Goal: Task Accomplishment & Management: Manage account settings

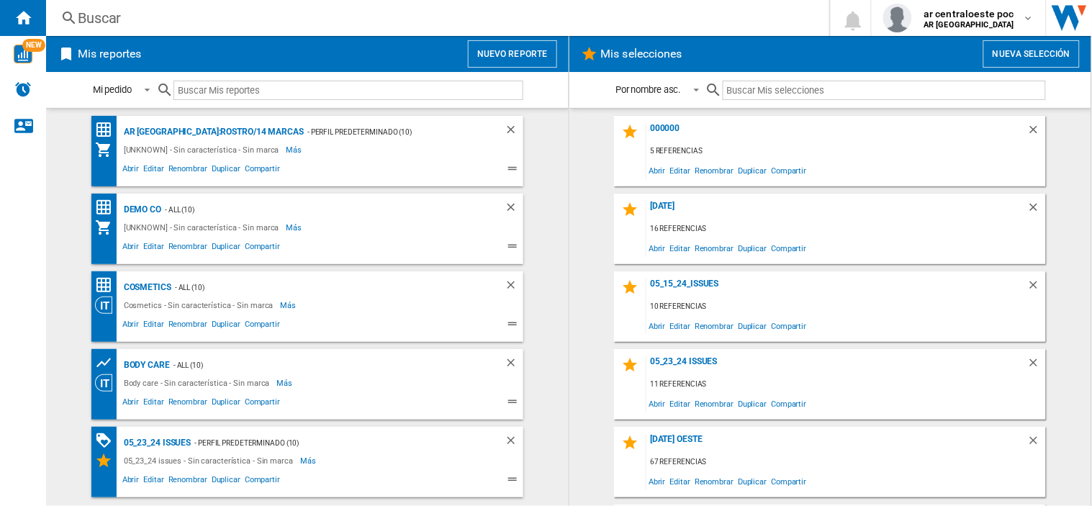
click at [530, 48] on button "Nuevo reporte" at bounding box center [512, 53] width 89 height 27
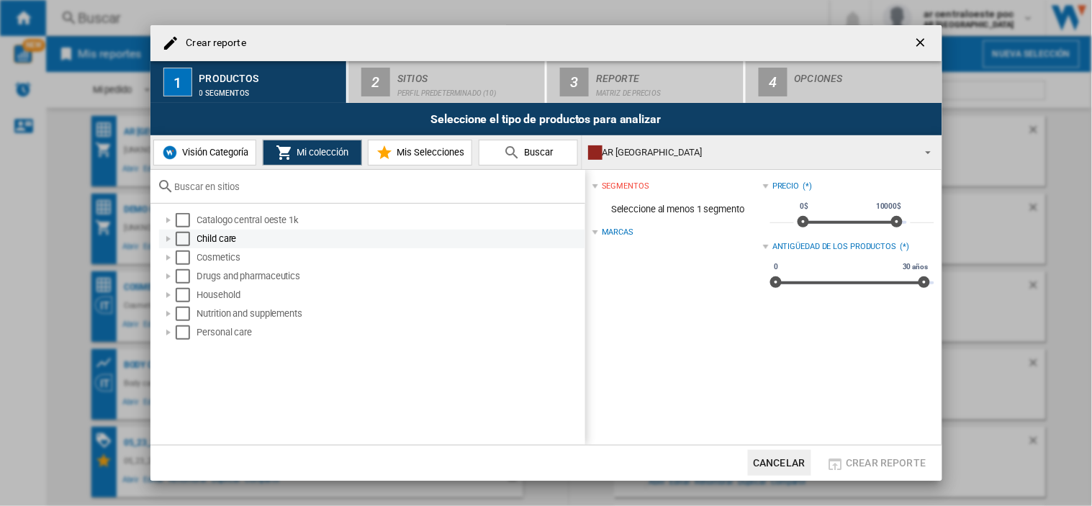
click at [178, 242] on div "Select" at bounding box center [183, 239] width 14 height 14
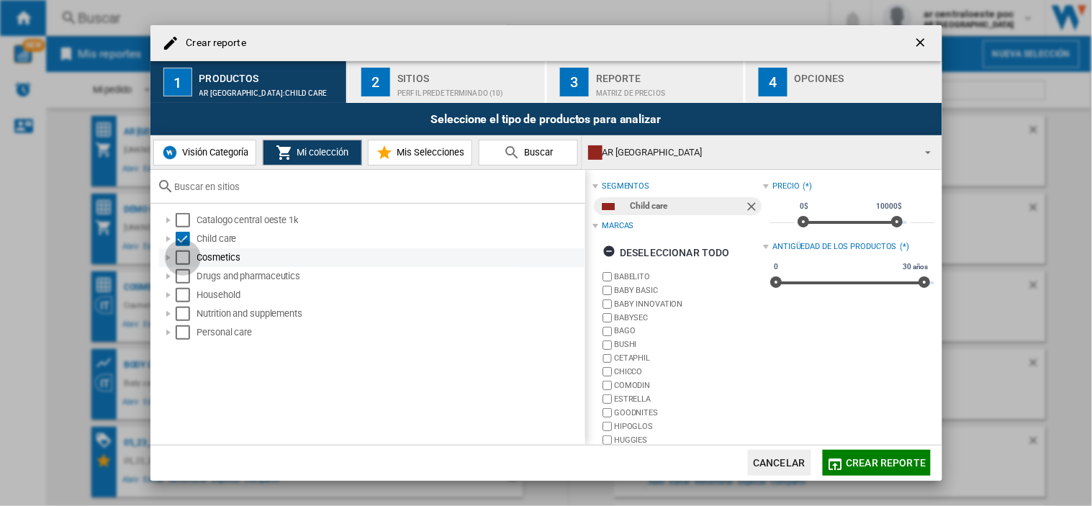
click at [185, 259] on div "Select" at bounding box center [183, 257] width 14 height 14
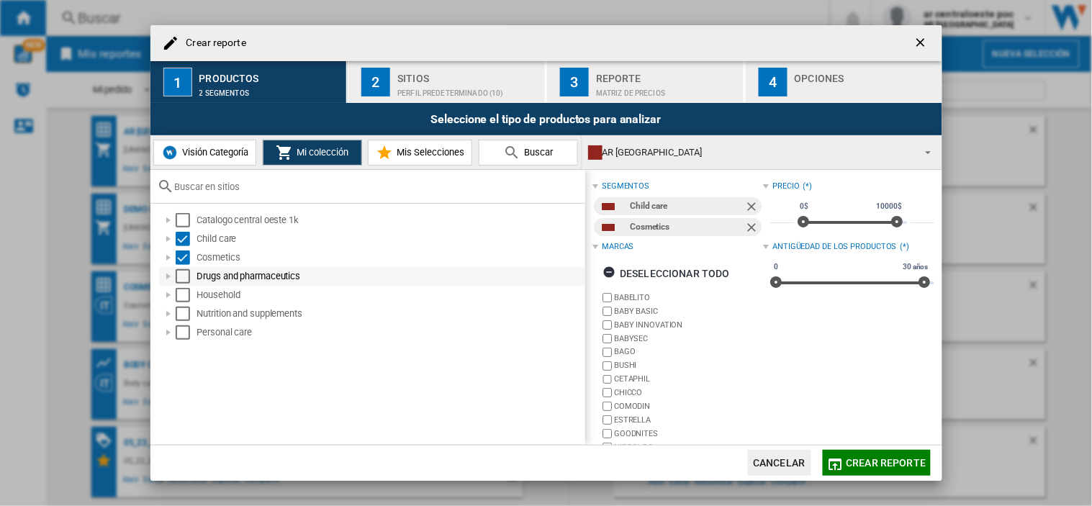
click at [192, 275] on md-checkbox "Select" at bounding box center [187, 276] width 22 height 14
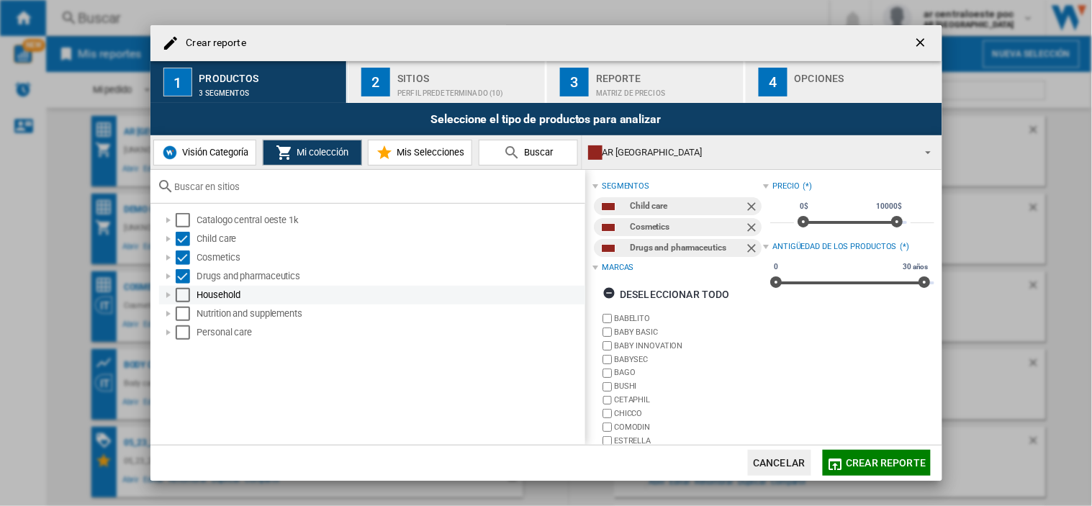
click at [181, 296] on div "Select" at bounding box center [183, 295] width 14 height 14
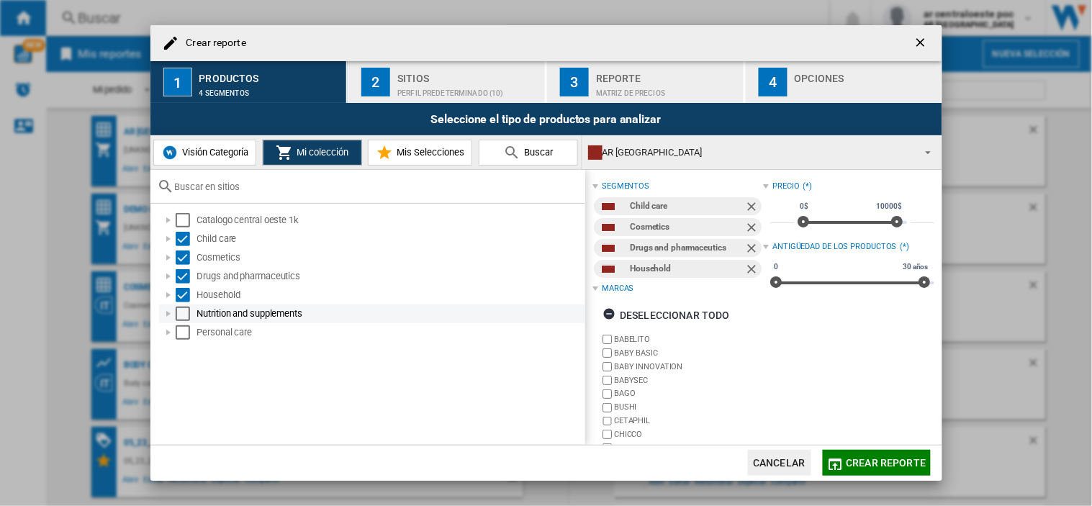
click at [185, 317] on div "Select" at bounding box center [183, 314] width 14 height 14
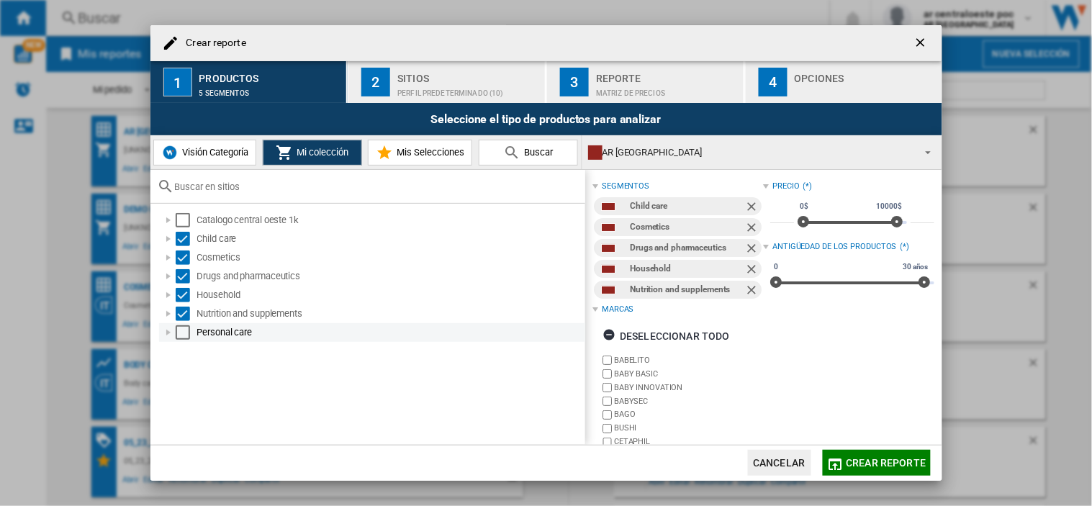
click at [182, 337] on div "Select" at bounding box center [183, 332] width 14 height 14
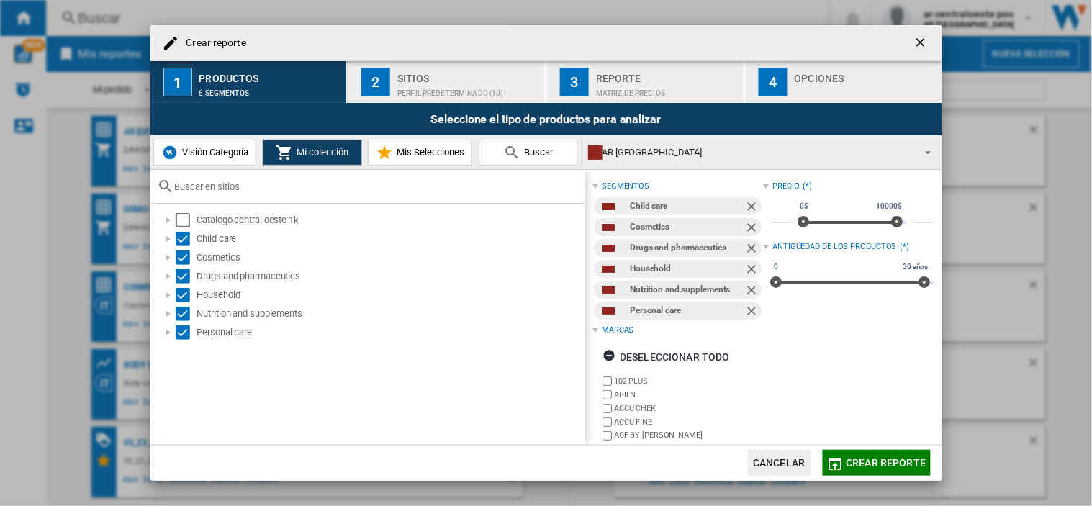
click at [1010, 199] on div "Crear reporte 1 Productos 6 segmentos 2 Sitios Perfil predeterminado (10) 3 Rep…" at bounding box center [546, 253] width 1092 height 506
click at [413, 82] on div "Perfil predeterminado (10)" at bounding box center [468, 89] width 142 height 15
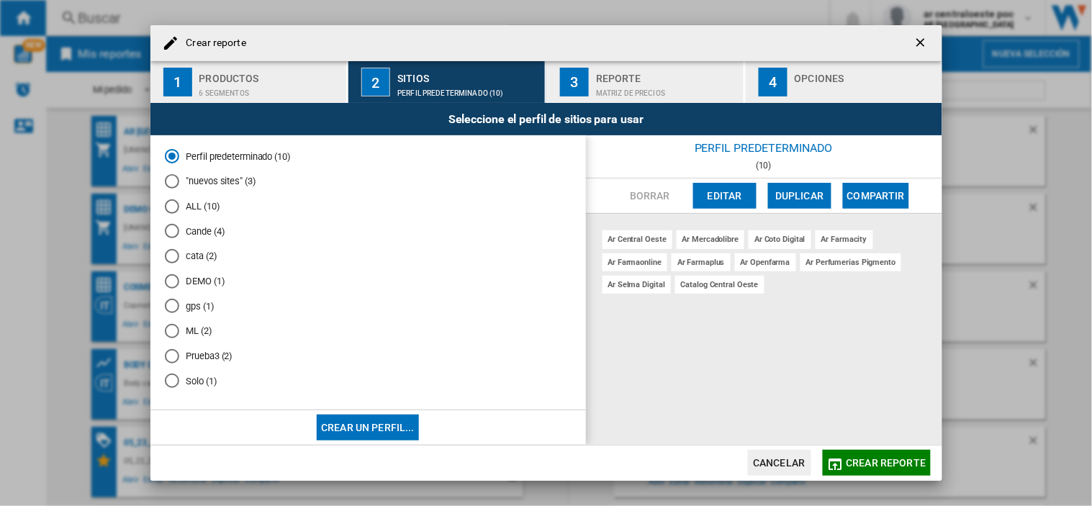
click at [713, 195] on button "Editar" at bounding box center [724, 196] width 63 height 26
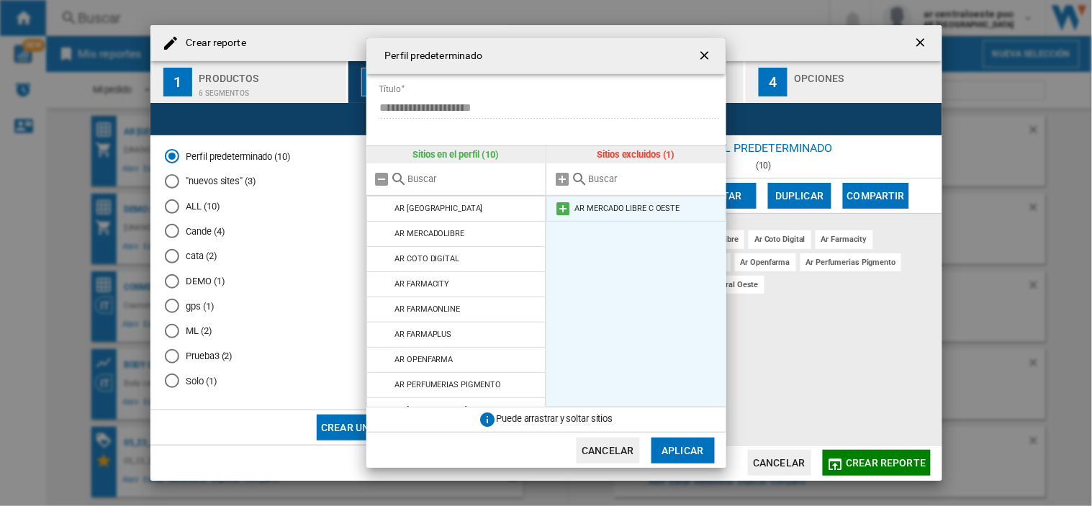
click at [566, 209] on md-icon at bounding box center [562, 208] width 17 height 17
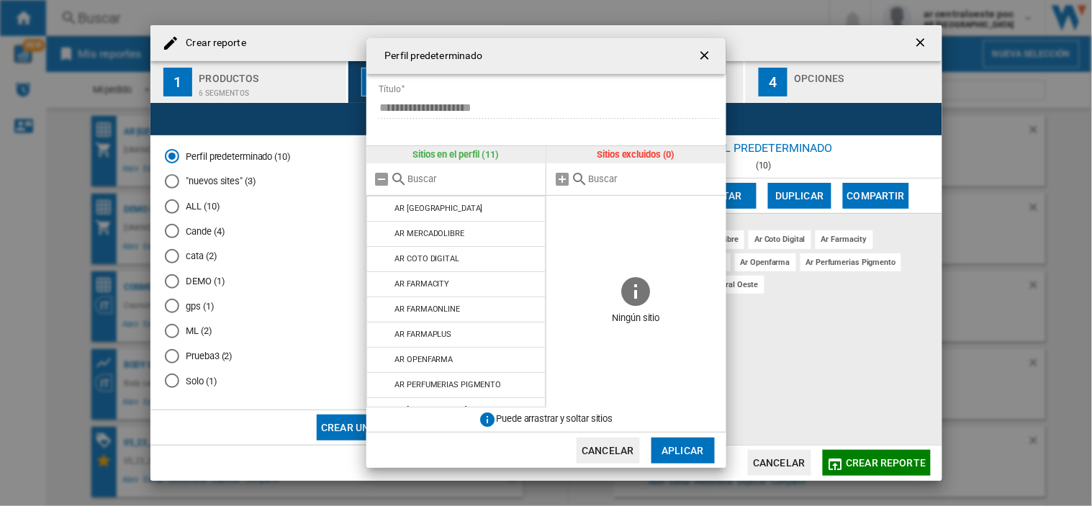
click at [691, 448] on button "Aplicar" at bounding box center [682, 451] width 63 height 26
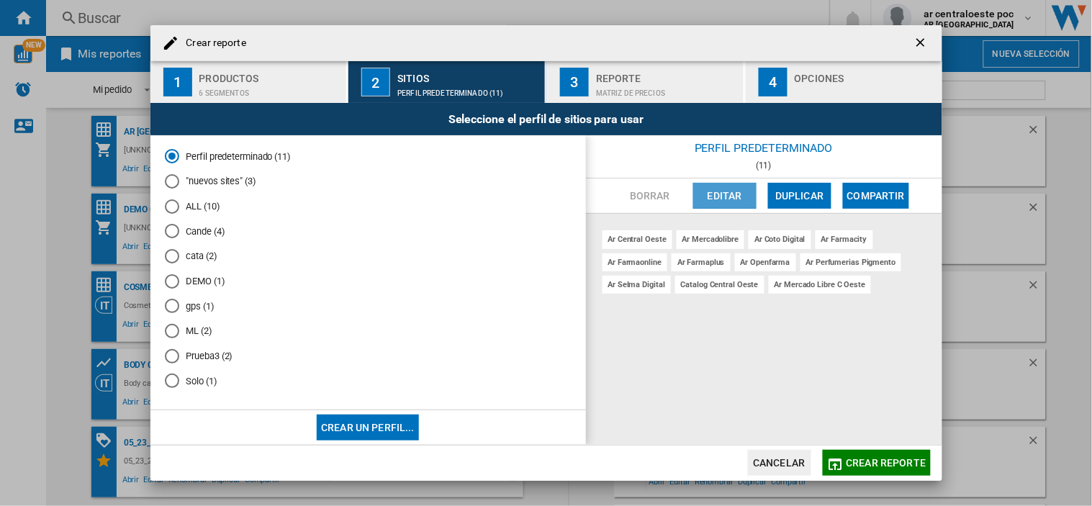
click at [725, 184] on button "Editar" at bounding box center [724, 196] width 63 height 26
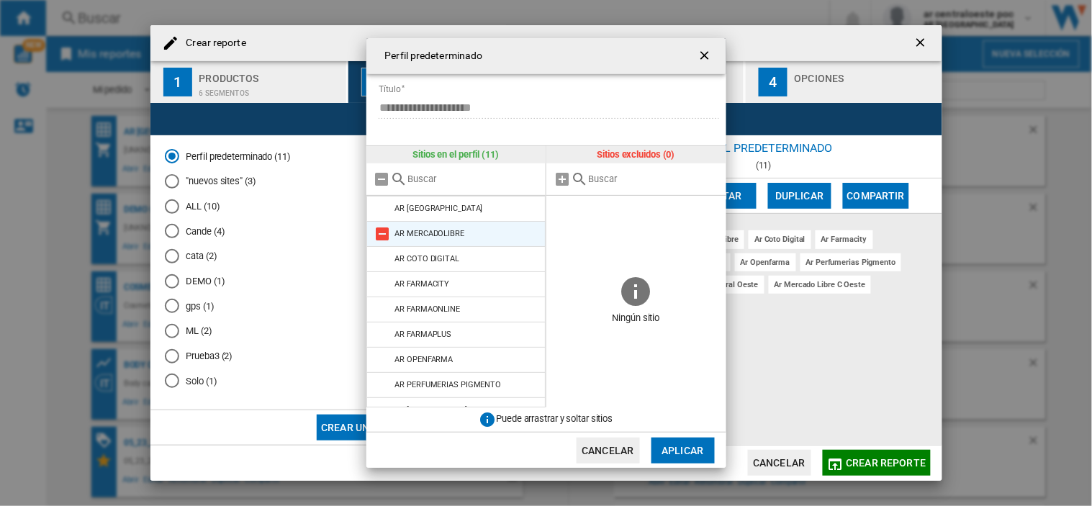
click at [382, 232] on md-icon "{{::title}} {{::getI18NText('BUTTONS.CANCEL')}} ..." at bounding box center [382, 233] width 17 height 17
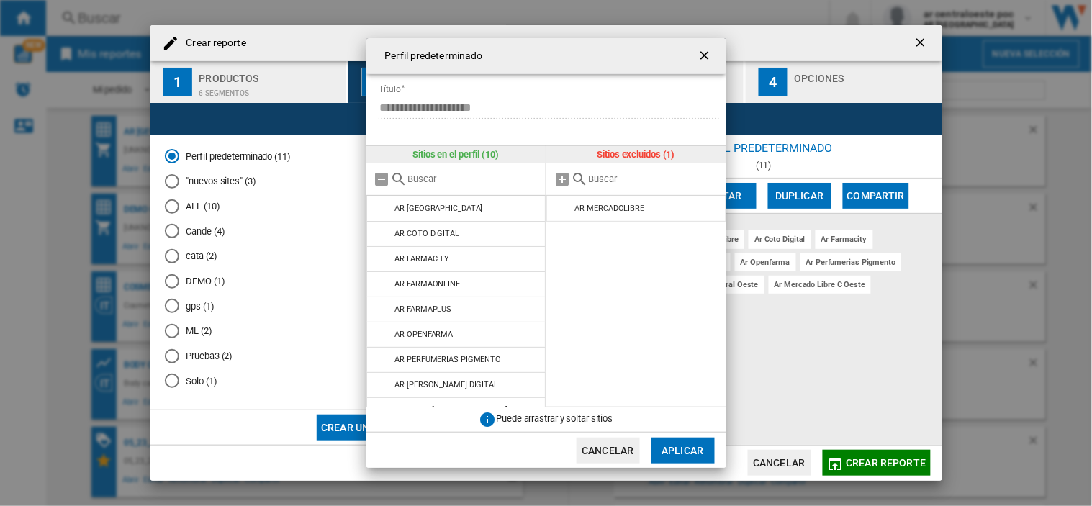
click at [382, 232] on md-icon "{{::title}} {{::getI18NText('BUTTONS.CANCEL')}} ..." at bounding box center [382, 233] width 17 height 17
click at [382, 250] on md-icon "{{::title}} {{::getI18NText('BUTTONS.CANCEL')}} ..." at bounding box center [382, 258] width 17 height 17
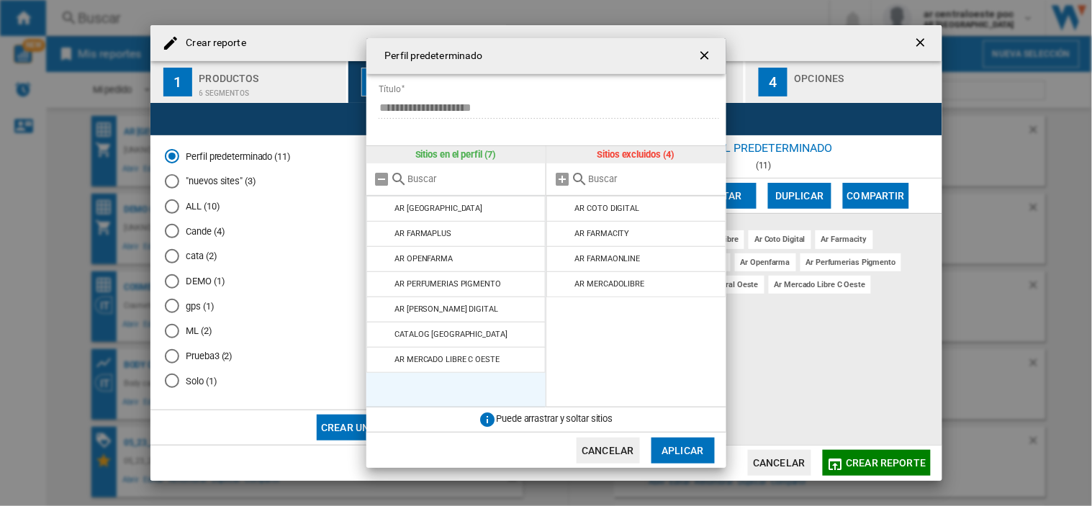
click at [382, 232] on md-icon "{{::title}} {{::getI18NText('BUTTONS.CANCEL')}} ..." at bounding box center [382, 233] width 17 height 17
click at [382, 250] on md-icon "{{::title}} {{::getI18NText('BUTTONS.CANCEL')}} ..." at bounding box center [382, 258] width 17 height 17
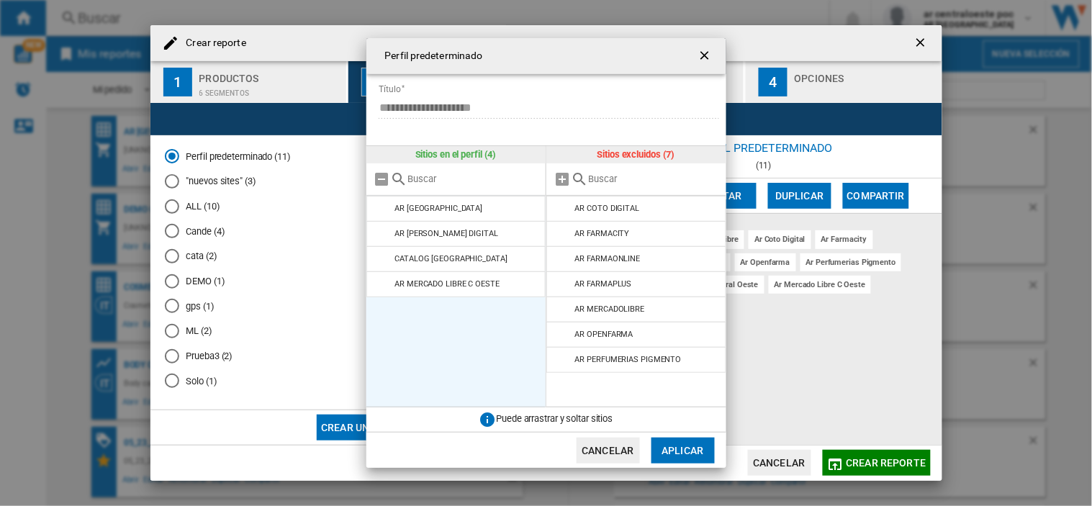
click at [382, 232] on md-icon "{{::title}} {{::getI18NText('BUTTONS.CANCEL')}} ..." at bounding box center [382, 233] width 17 height 17
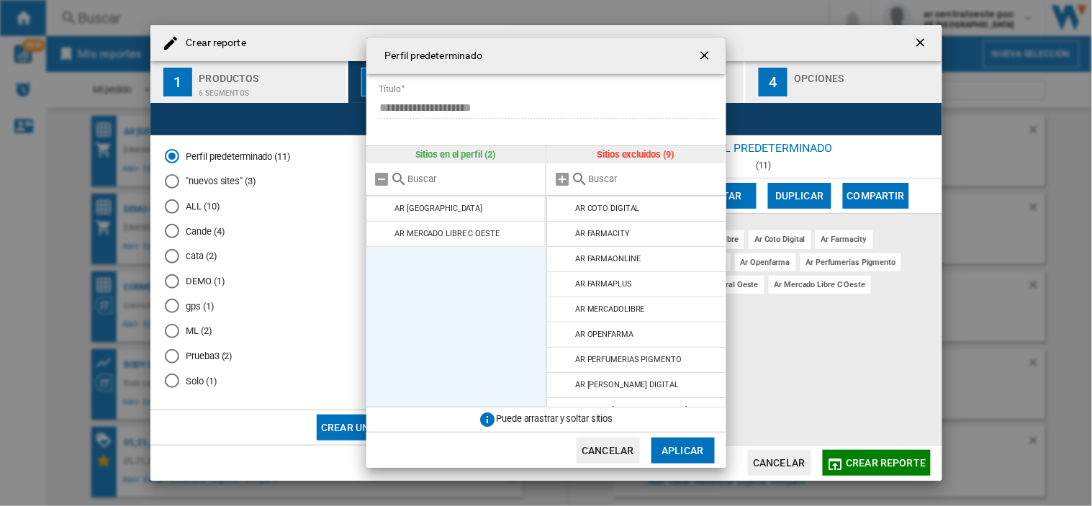
click at [681, 444] on button "Aplicar" at bounding box center [682, 451] width 63 height 26
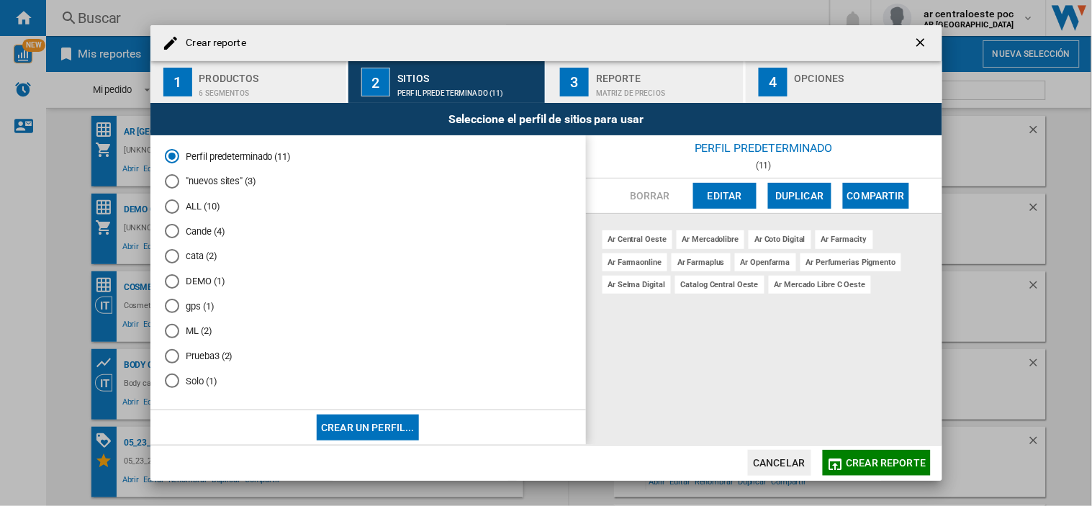
click at [720, 183] on button "Editar" at bounding box center [724, 196] width 63 height 26
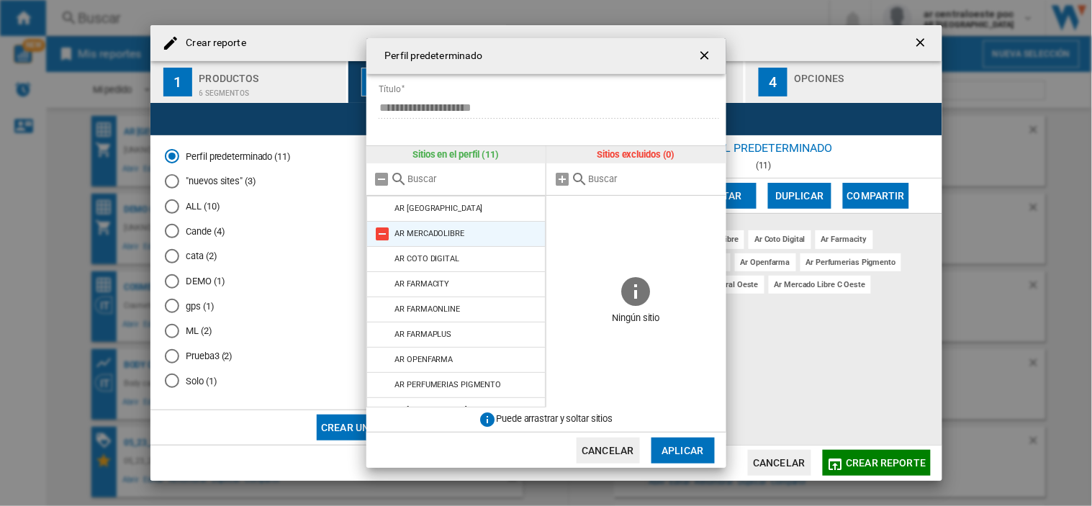
click at [380, 235] on md-icon "{{::title}} {{::getI18NText('BUTTONS.CANCEL')}} ..." at bounding box center [382, 233] width 17 height 17
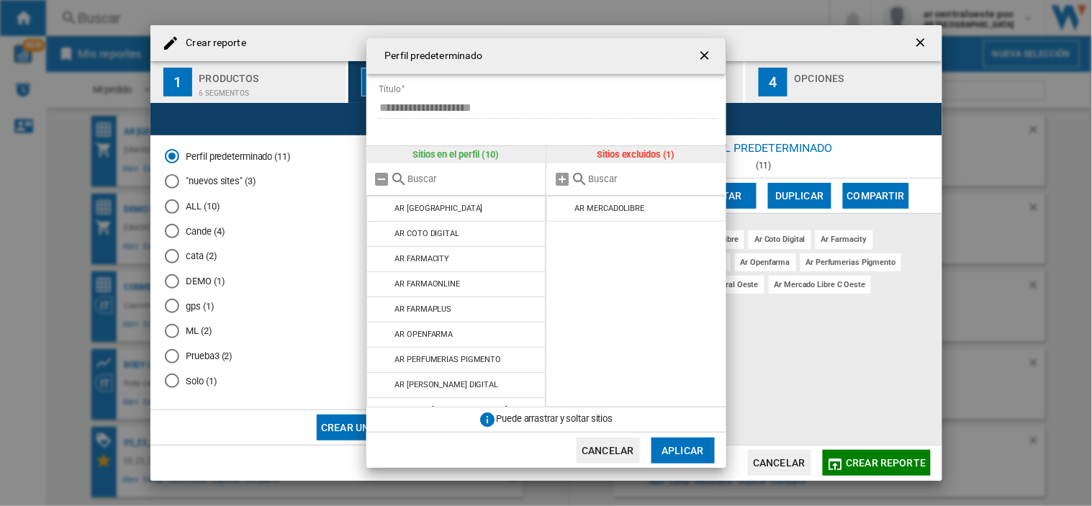
click at [380, 235] on md-icon "{{::title}} {{::getI18NText('BUTTONS.CANCEL')}} ..." at bounding box center [382, 233] width 17 height 17
click at [380, 250] on md-icon "{{::title}} {{::getI18NText('BUTTONS.CANCEL')}} ..." at bounding box center [382, 258] width 17 height 17
click at [380, 235] on md-icon "{{::title}} {{::getI18NText('BUTTONS.CANCEL')}} ..." at bounding box center [382, 233] width 17 height 17
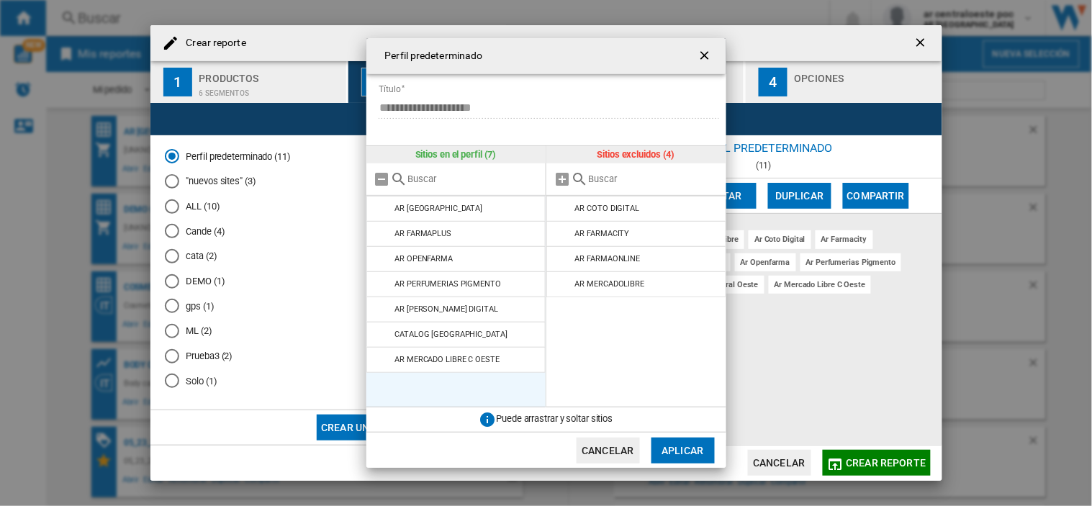
click at [380, 235] on md-icon "{{::title}} {{::getI18NText('BUTTONS.CANCEL')}} ..." at bounding box center [382, 233] width 17 height 17
click at [380, 250] on md-icon "{{::title}} {{::getI18NText('BUTTONS.CANCEL')}} ..." at bounding box center [382, 258] width 17 height 17
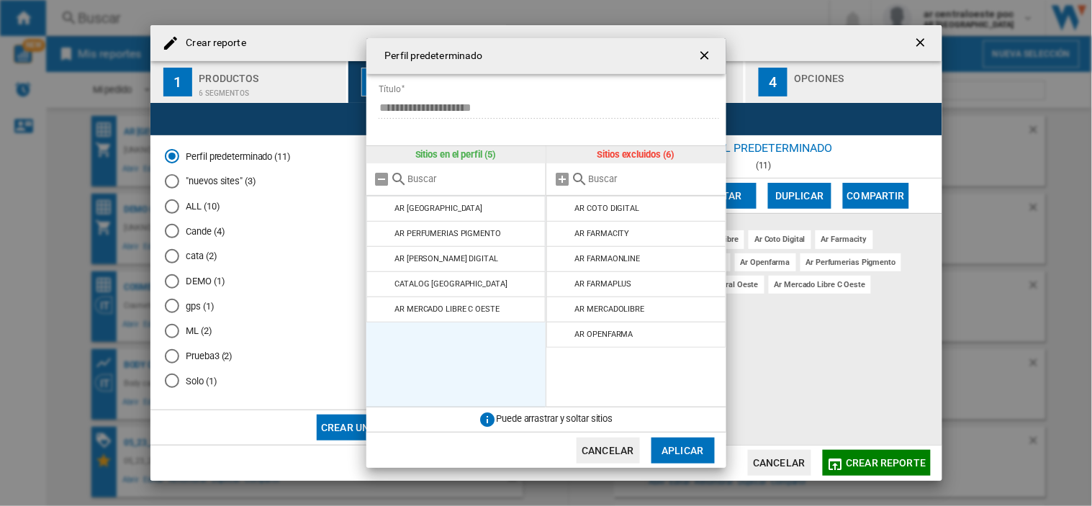
click at [380, 235] on md-icon "{{::title}} {{::getI18NText('BUTTONS.CANCEL')}} ..." at bounding box center [382, 233] width 17 height 17
click at [380, 250] on md-icon "{{::title}} {{::getI18NText('BUTTONS.CANCEL')}} ..." at bounding box center [382, 258] width 17 height 17
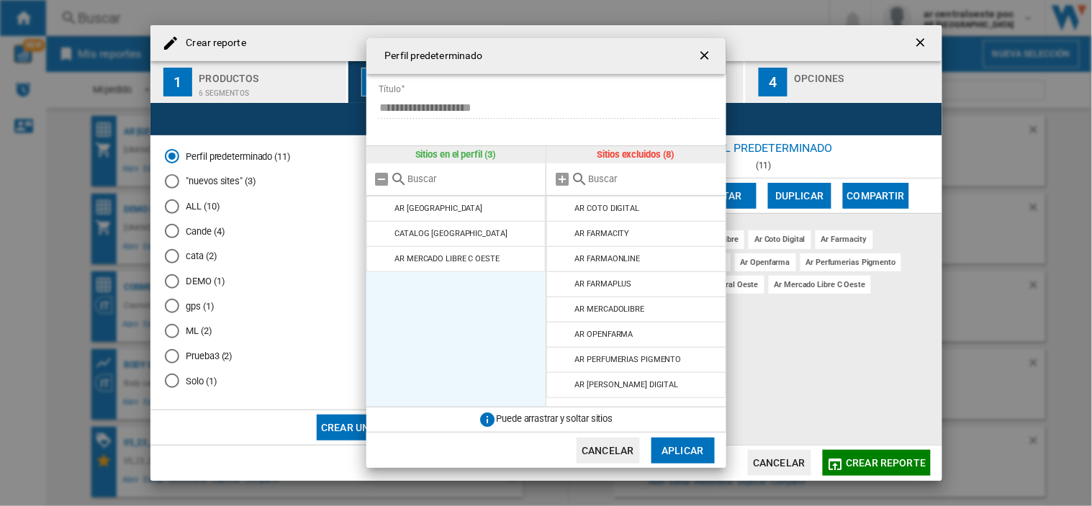
click at [380, 235] on md-icon "{{::title}} {{::getI18NText('BUTTONS.CANCEL')}} ..." at bounding box center [382, 233] width 17 height 17
click at [684, 448] on button "Aplicar" at bounding box center [682, 451] width 63 height 26
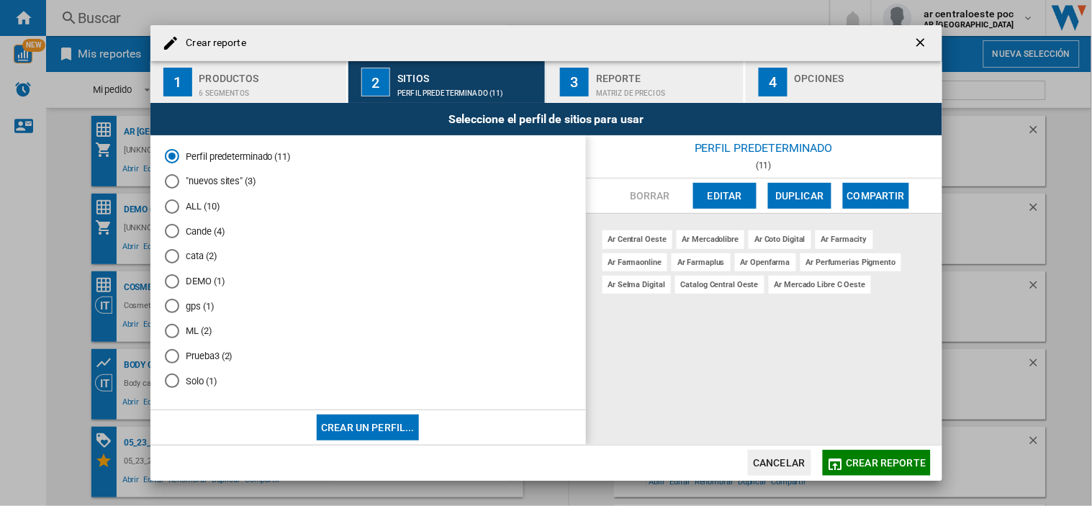
click at [729, 186] on button "Editar" at bounding box center [724, 196] width 63 height 26
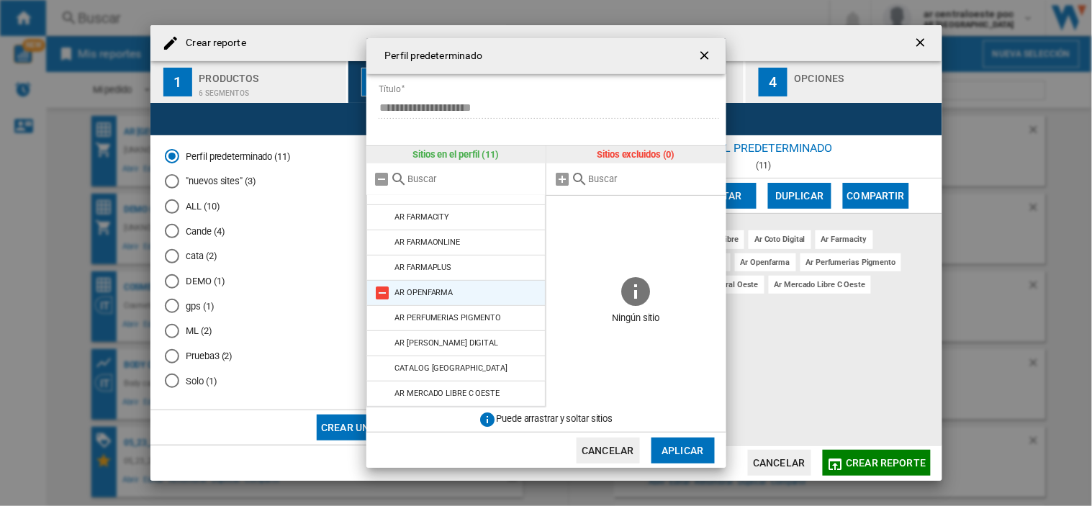
scroll to position [68, 0]
drag, startPoint x: 679, startPoint y: 453, endPoint x: 825, endPoint y: 472, distance: 147.3
click at [680, 453] on button "Aplicar" at bounding box center [682, 451] width 63 height 26
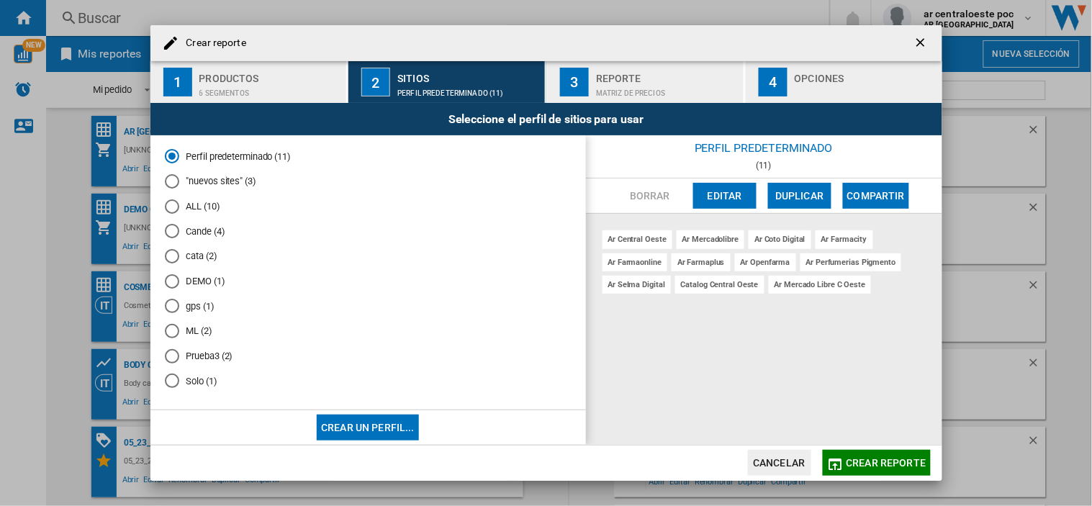
click at [848, 463] on span "Crear reporte" at bounding box center [886, 463] width 80 height 12
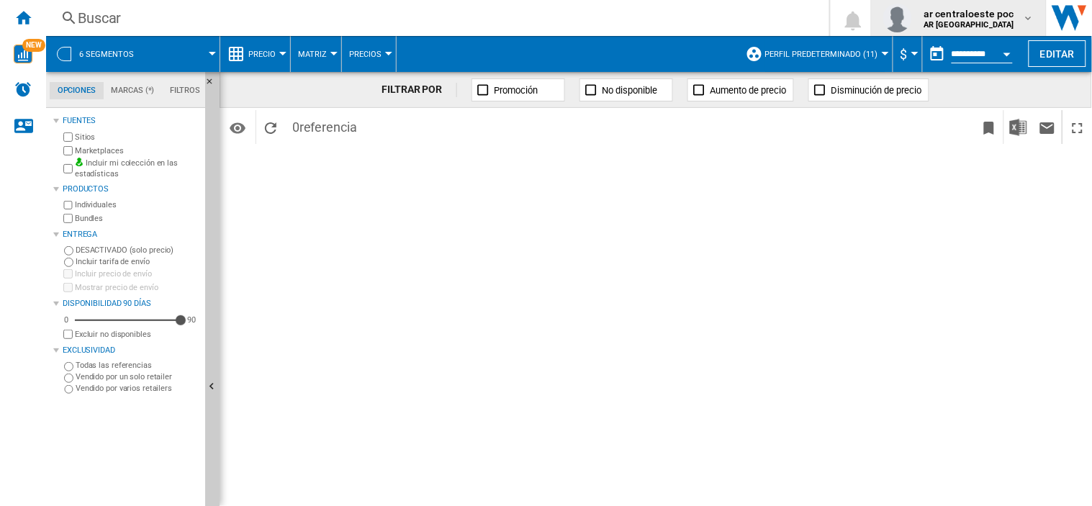
click at [1005, 25] on b "AR [GEOGRAPHIC_DATA]" at bounding box center [968, 24] width 91 height 9
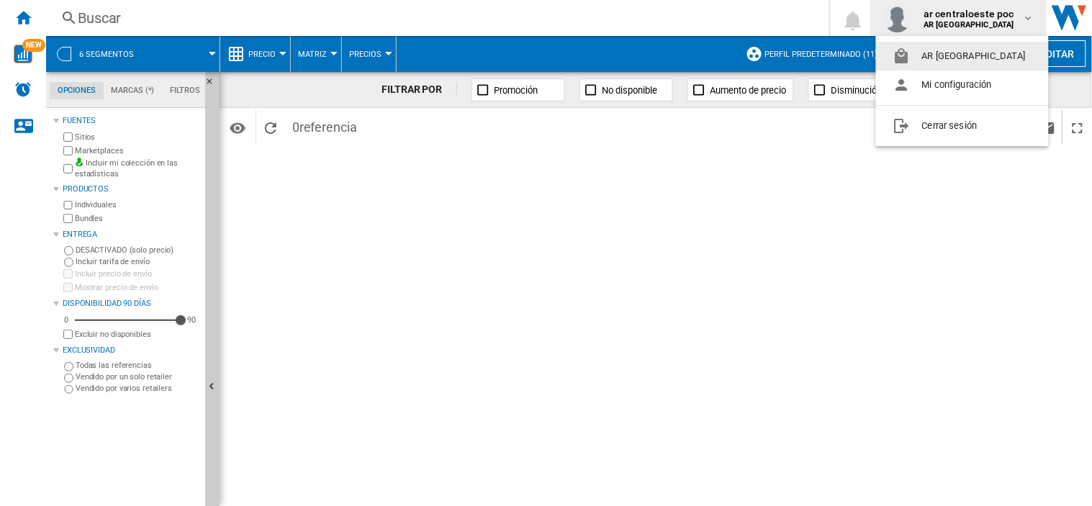
click at [40, 22] on md-backdrop at bounding box center [546, 253] width 1092 height 506
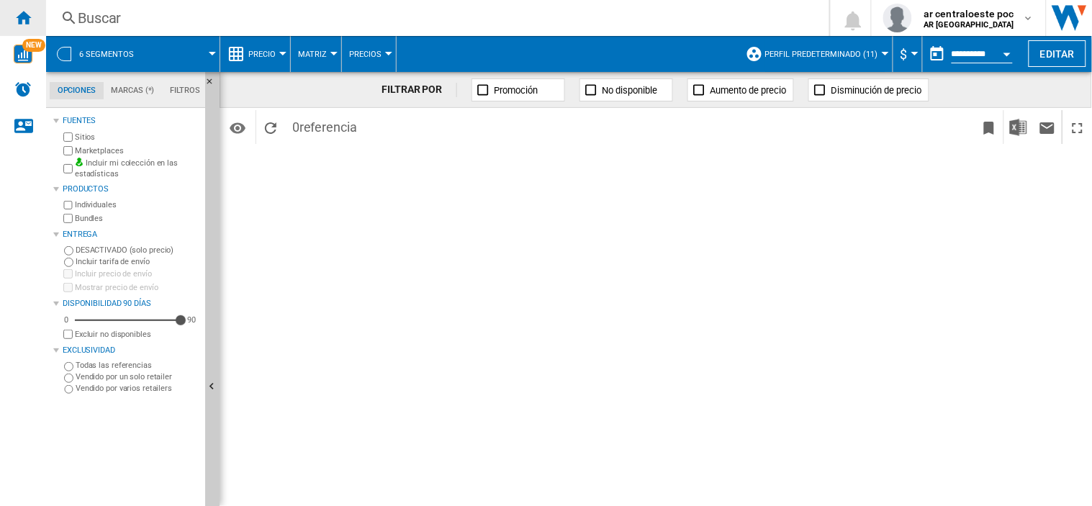
click at [22, 22] on ng-md-icon "Inicio" at bounding box center [22, 17] width 17 height 17
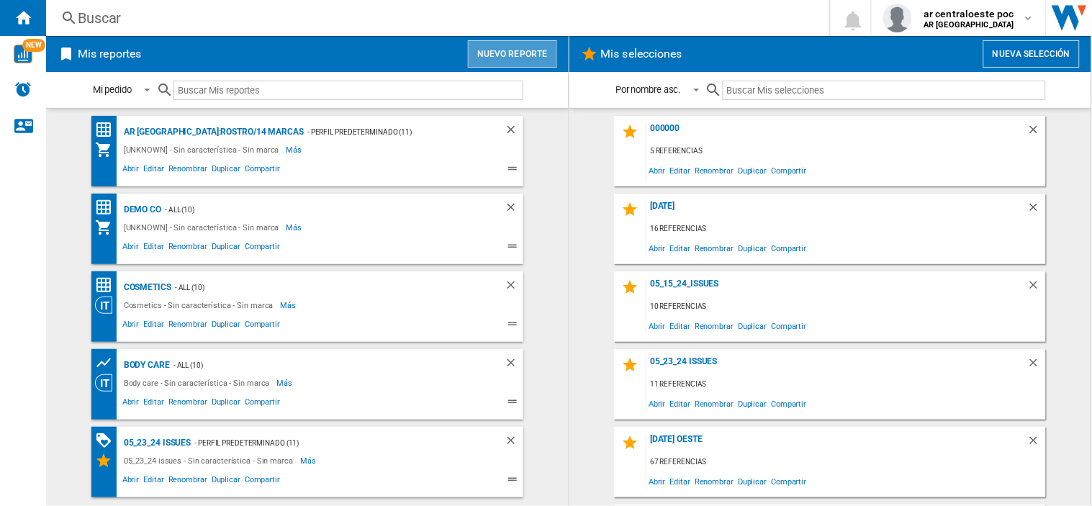
click at [514, 48] on button "Nuevo reporte" at bounding box center [512, 53] width 89 height 27
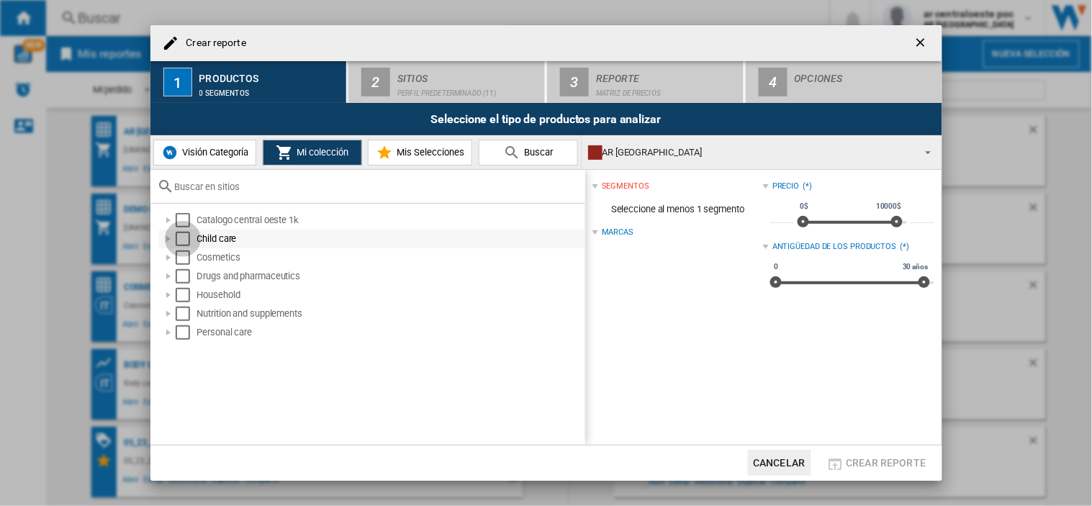
click at [178, 236] on div "Select" at bounding box center [183, 239] width 14 height 14
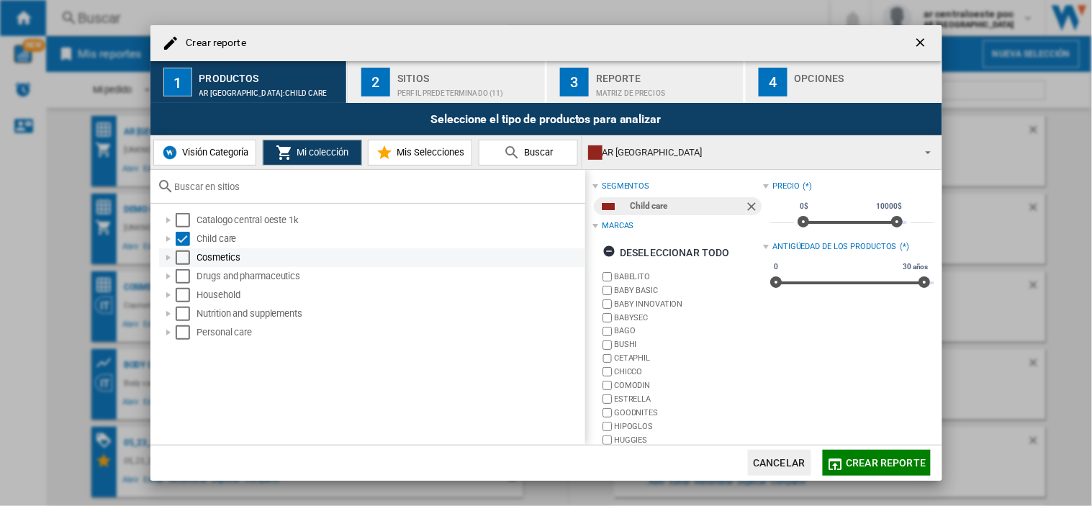
click at [177, 257] on div "Select" at bounding box center [183, 257] width 14 height 14
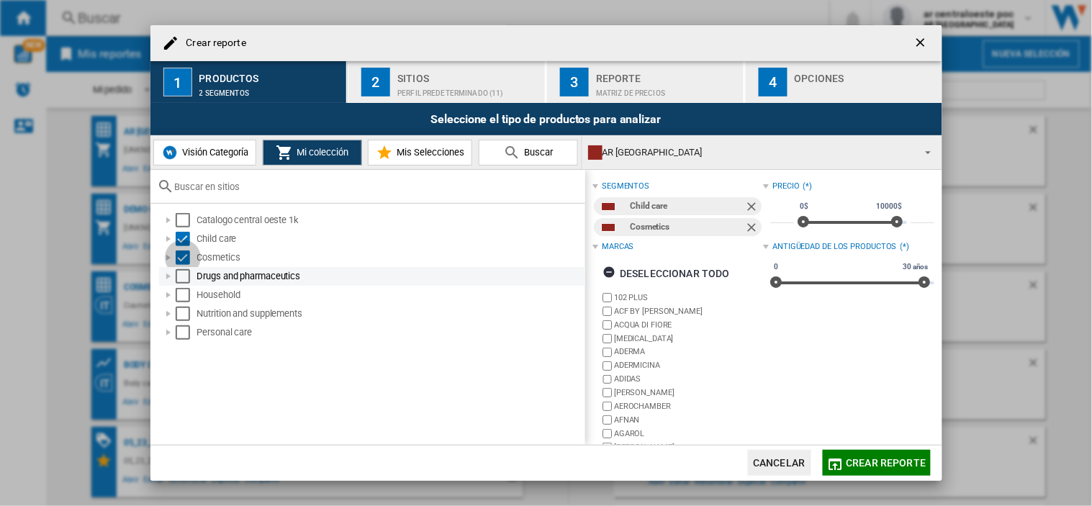
click at [181, 279] on div "Select" at bounding box center [183, 276] width 14 height 14
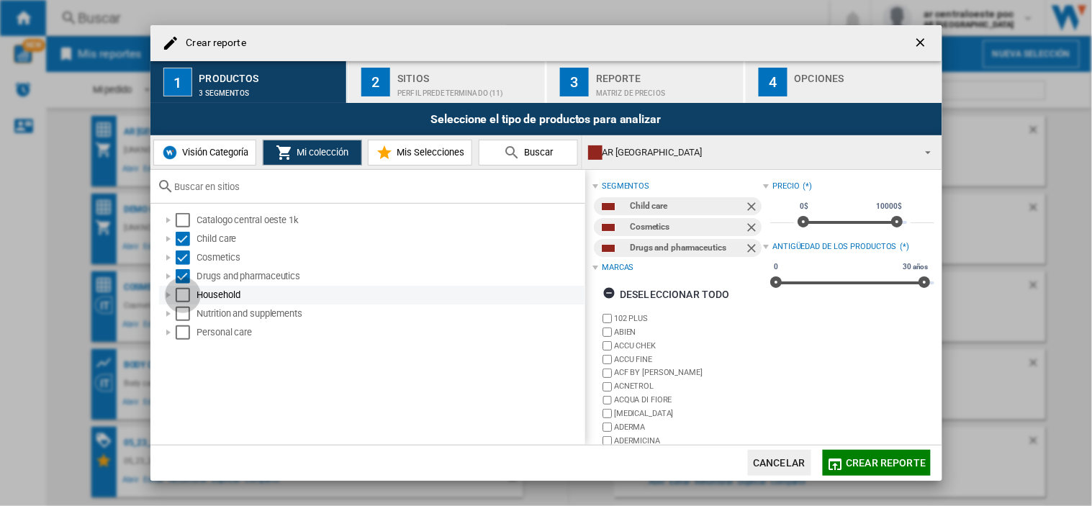
click at [182, 300] on div "Select" at bounding box center [183, 295] width 14 height 14
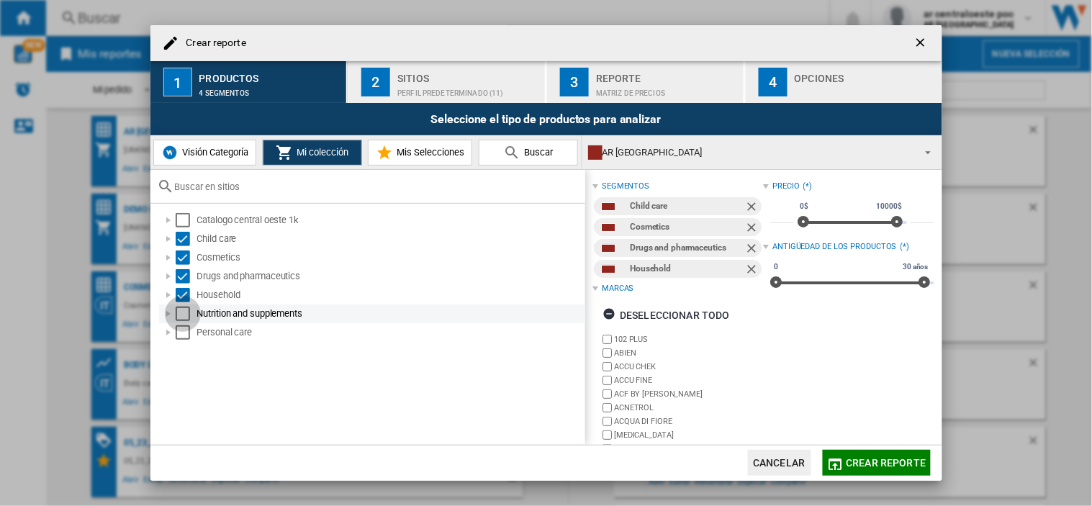
click at [180, 315] on div "Select" at bounding box center [183, 314] width 14 height 14
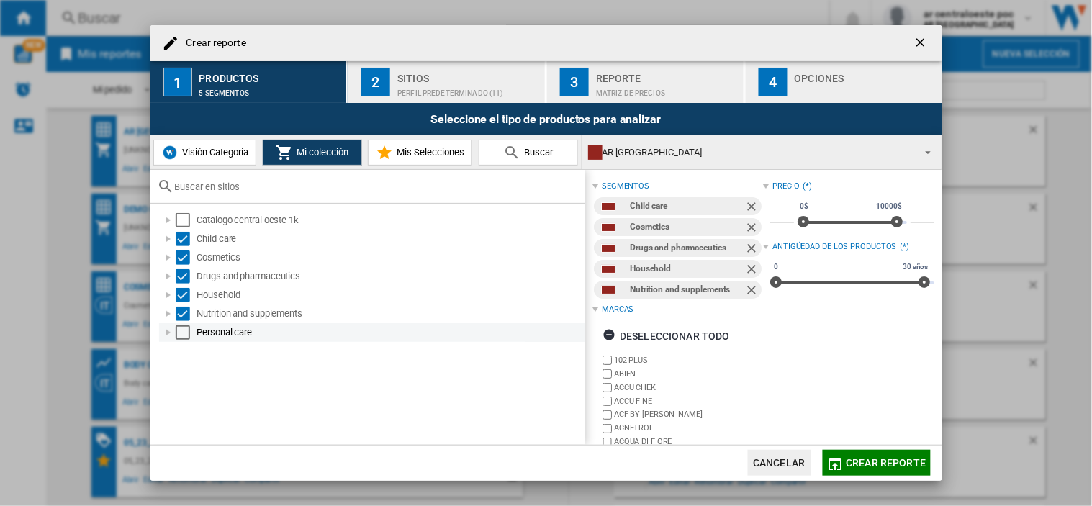
click at [173, 338] on div at bounding box center [168, 332] width 14 height 14
click at [181, 335] on div "Select" at bounding box center [183, 332] width 14 height 14
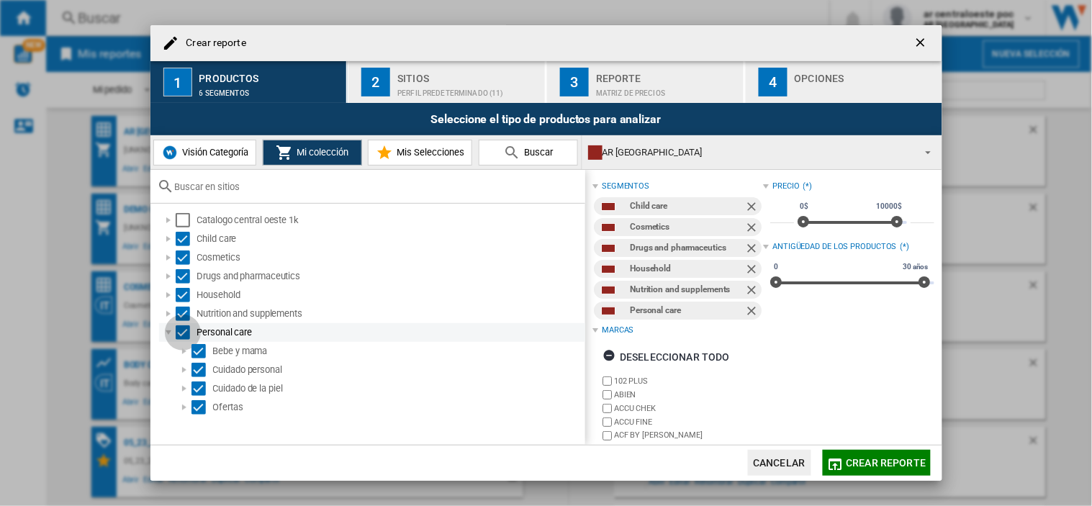
click at [171, 332] on div at bounding box center [168, 332] width 14 height 14
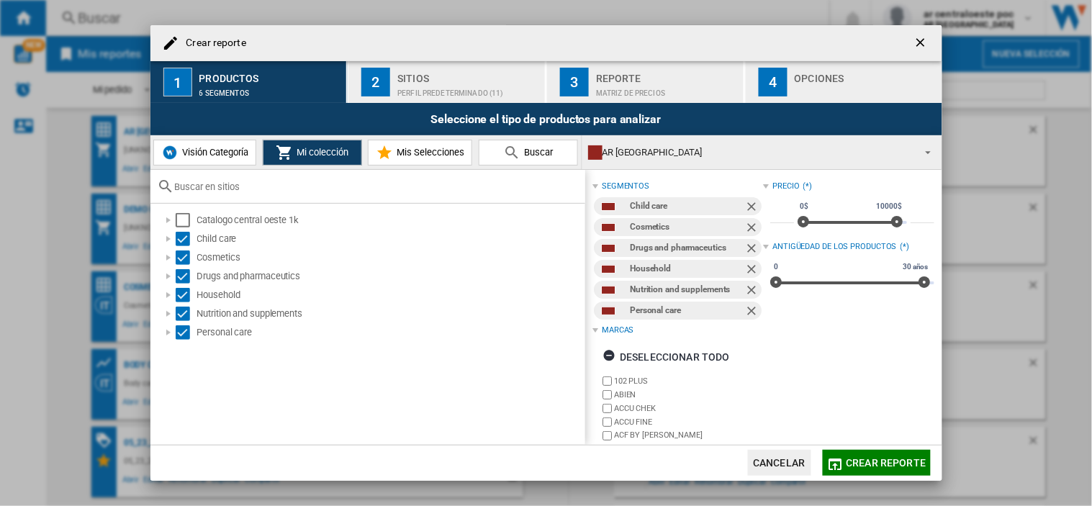
click at [455, 67] on div "Sitios" at bounding box center [468, 74] width 142 height 15
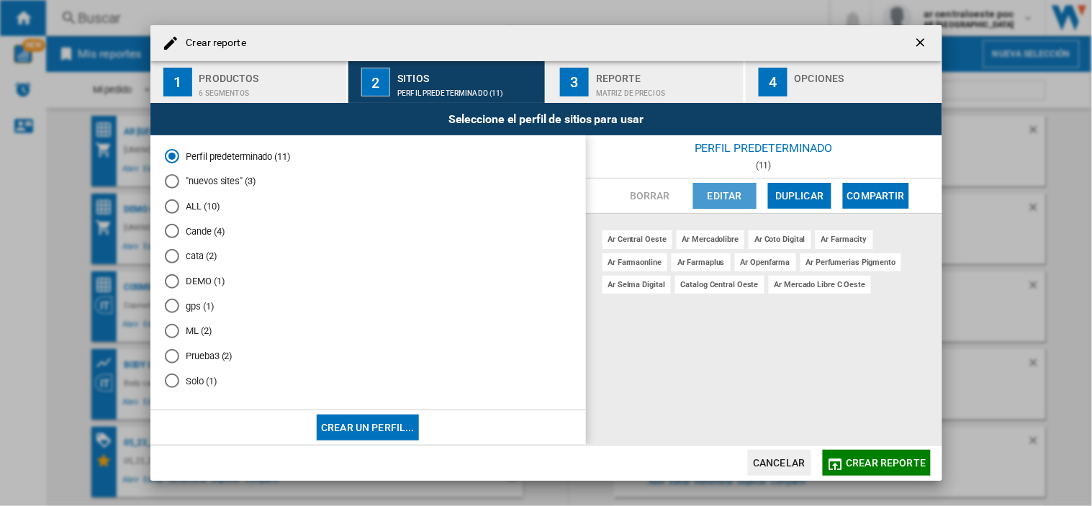
click at [714, 189] on button "Editar" at bounding box center [724, 196] width 63 height 26
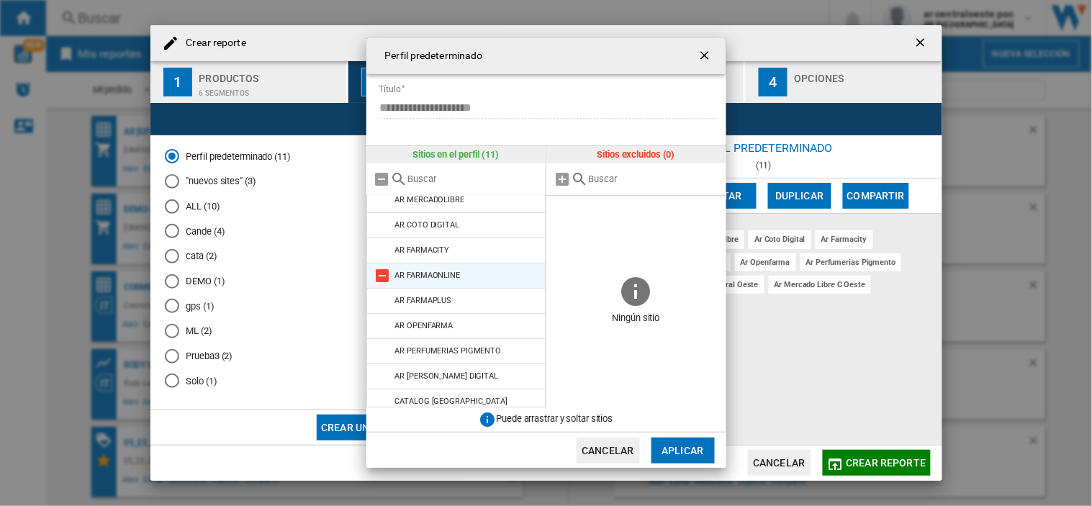
scroll to position [68, 0]
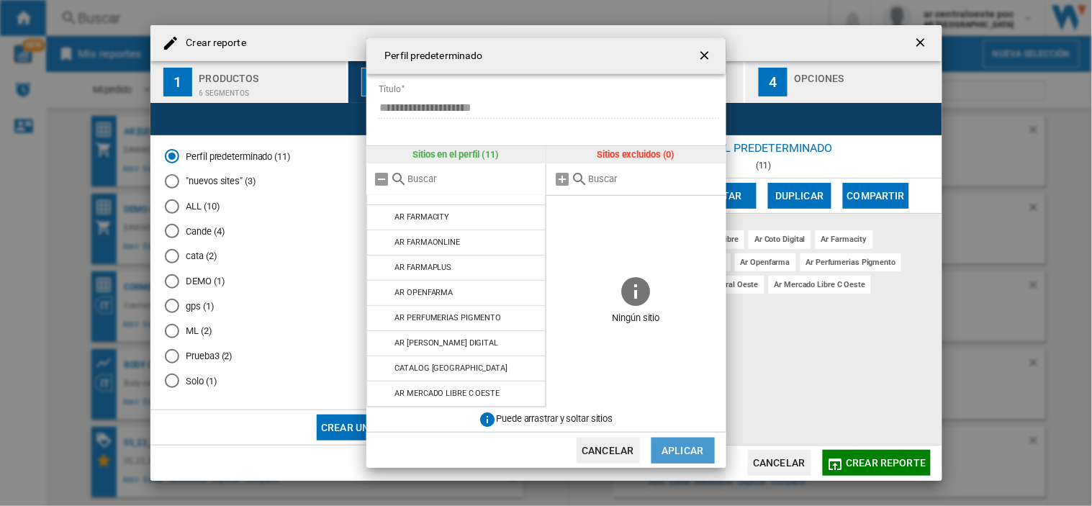
click at [684, 443] on button "Aplicar" at bounding box center [682, 451] width 63 height 26
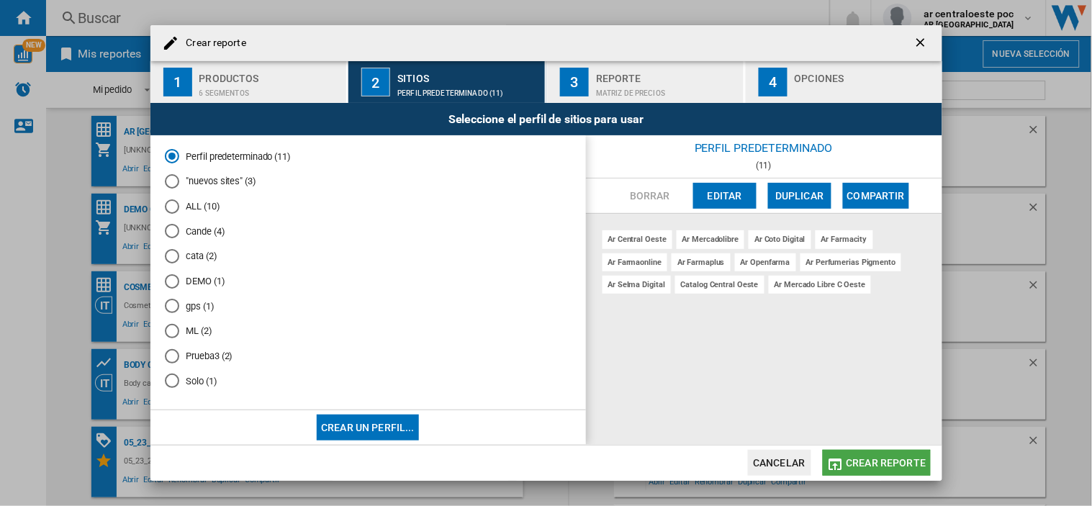
click at [909, 466] on span "Crear reporte" at bounding box center [886, 463] width 80 height 12
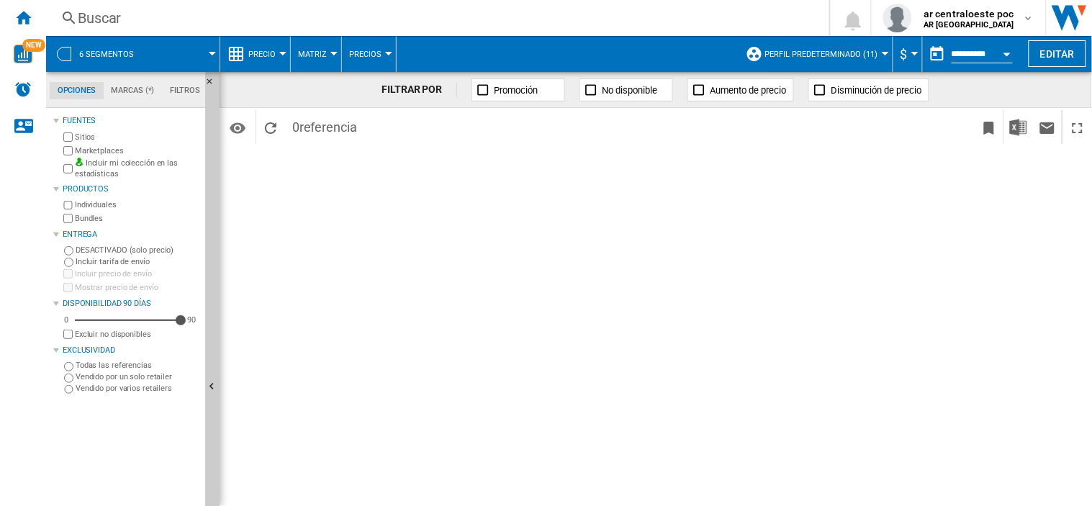
click at [107, 62] on button "6 segmentos" at bounding box center [113, 54] width 69 height 36
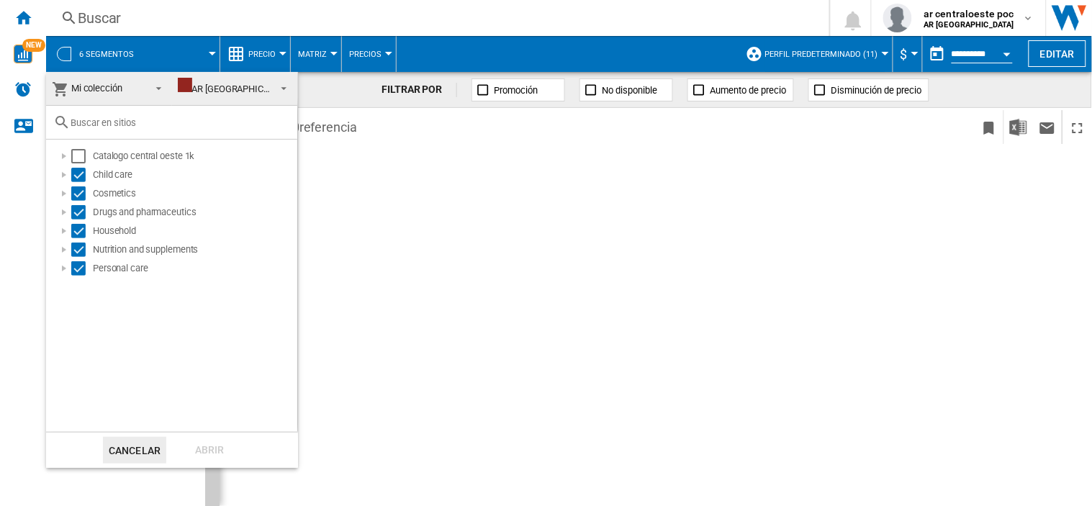
click at [861, 55] on md-backdrop at bounding box center [546, 253] width 1092 height 506
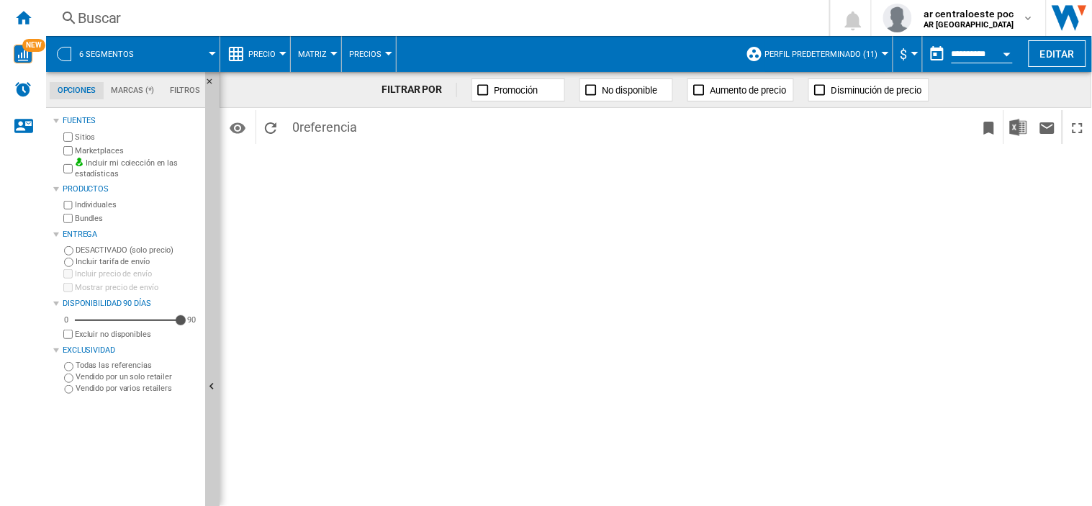
click at [92, 86] on md-tab-item "Opciones" at bounding box center [77, 90] width 54 height 17
click at [147, 49] on div "6 segmentos" at bounding box center [132, 54] width 159 height 36
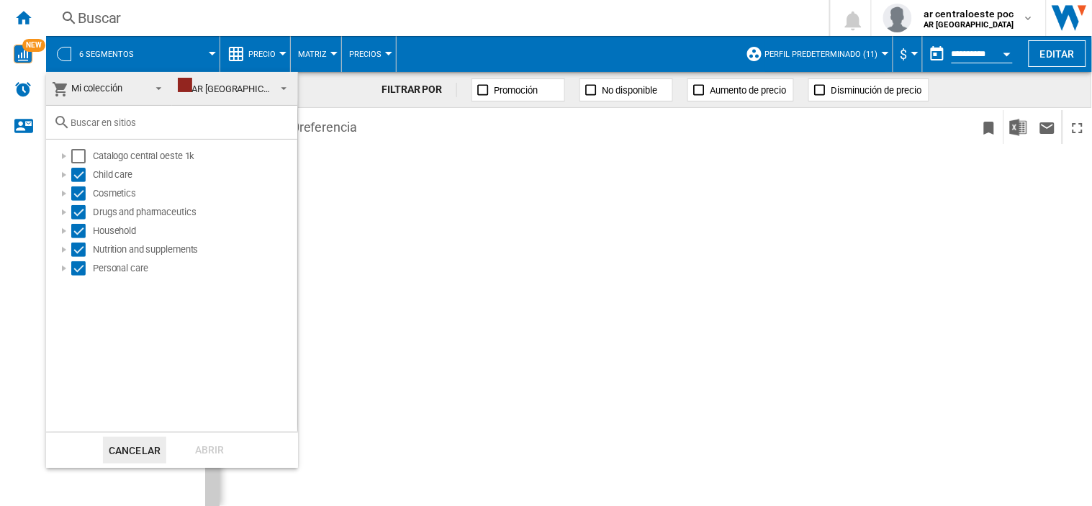
click at [875, 54] on md-backdrop at bounding box center [546, 253] width 1092 height 506
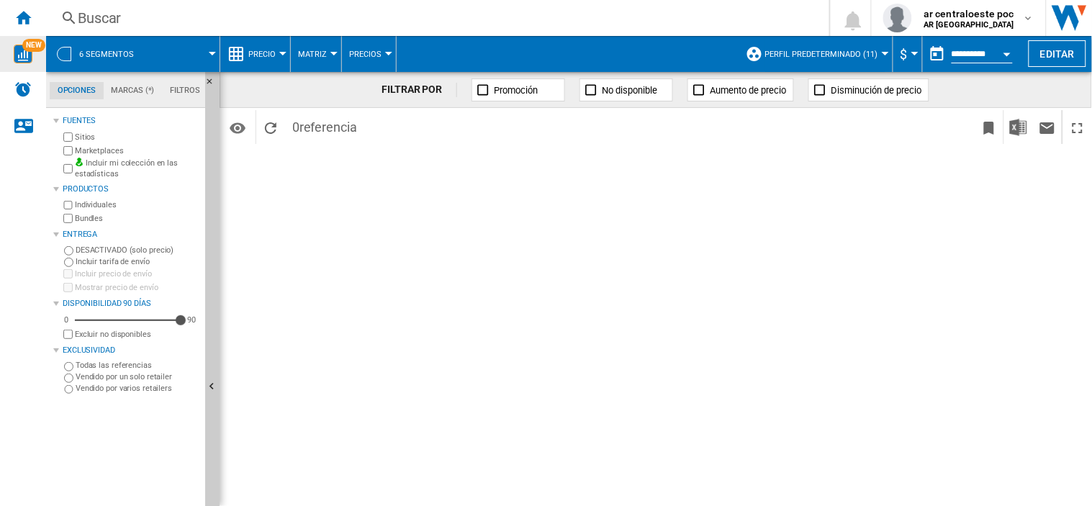
click at [29, 58] on img "WiseCard" at bounding box center [23, 54] width 19 height 19
click at [25, 24] on ng-md-icon "Inicio" at bounding box center [22, 17] width 17 height 17
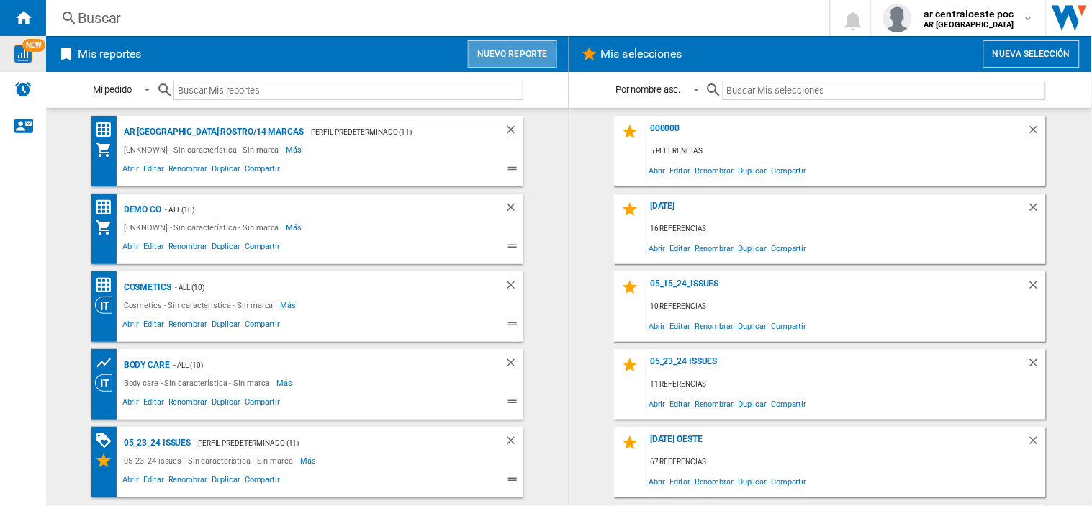
click at [494, 54] on button "Nuevo reporte" at bounding box center [512, 53] width 89 height 27
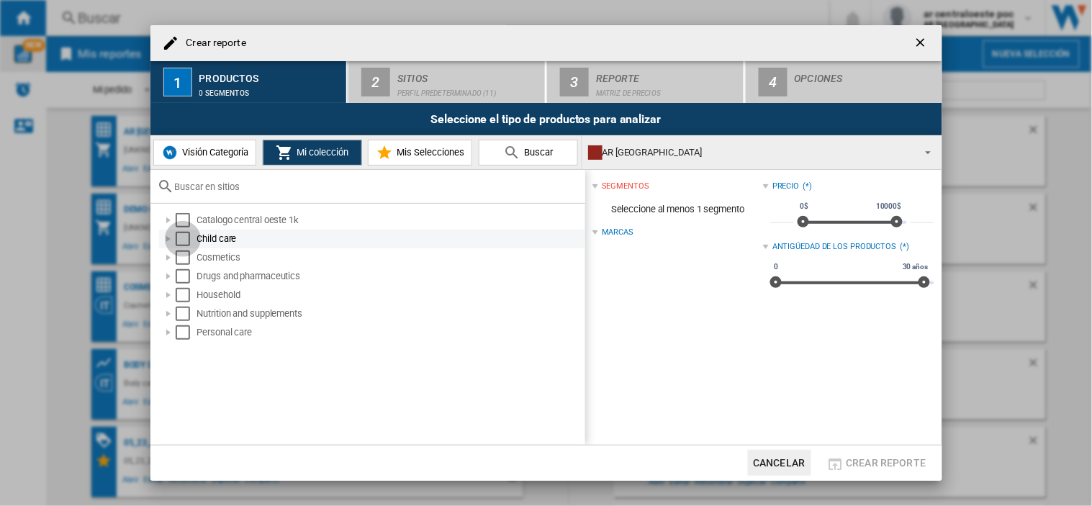
click at [184, 236] on div "Select" at bounding box center [183, 239] width 14 height 14
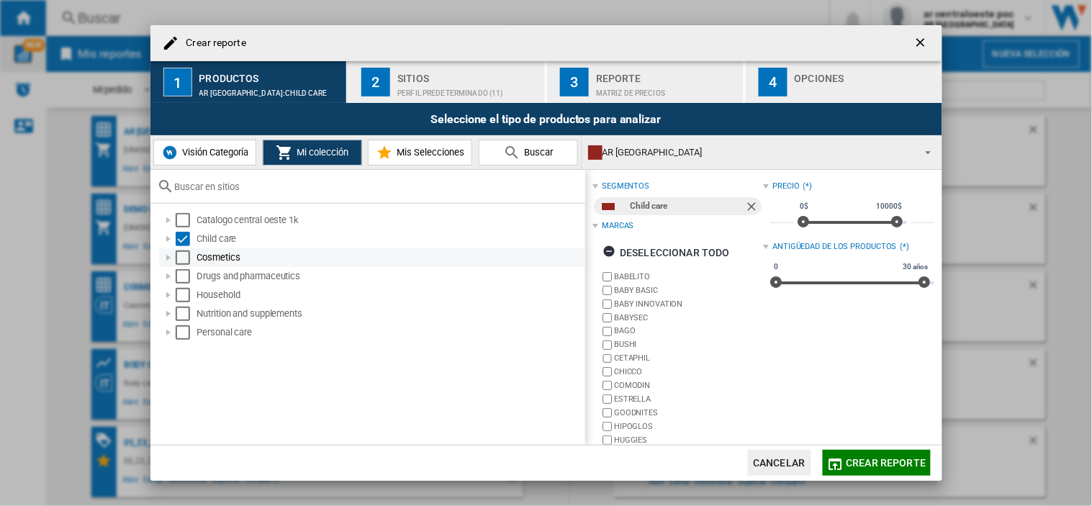
click at [178, 256] on div "Select" at bounding box center [183, 257] width 14 height 14
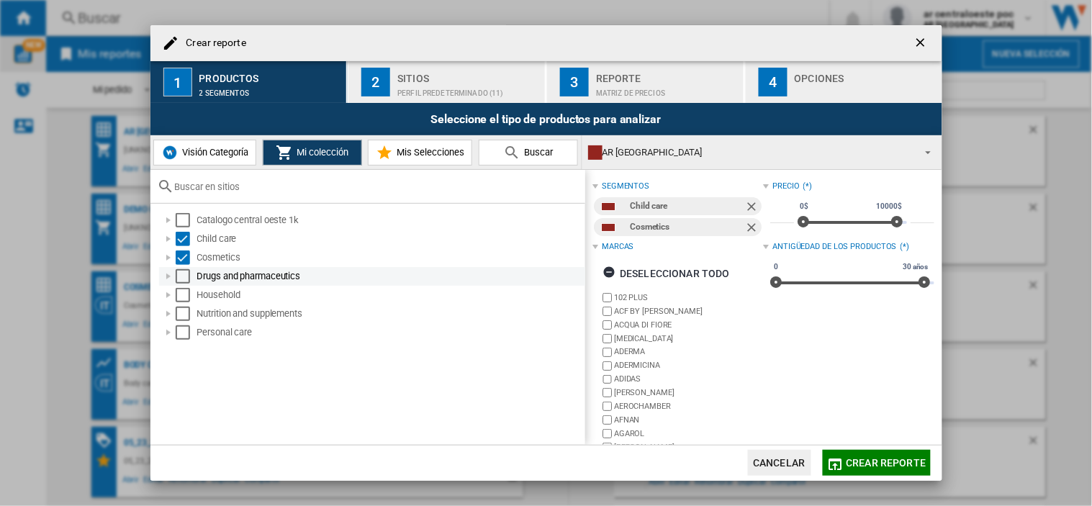
drag, startPoint x: 178, startPoint y: 266, endPoint x: 173, endPoint y: 283, distance: 17.5
click at [178, 269] on ol "Catalogo central oeste 1k Child care Cosmetics Drugs and pharmaceutics Househol…" at bounding box center [371, 276] width 427 height 131
click at [173, 284] on div "Drugs and pharmaceutics" at bounding box center [372, 276] width 426 height 19
click at [176, 279] on div "Select" at bounding box center [183, 276] width 14 height 14
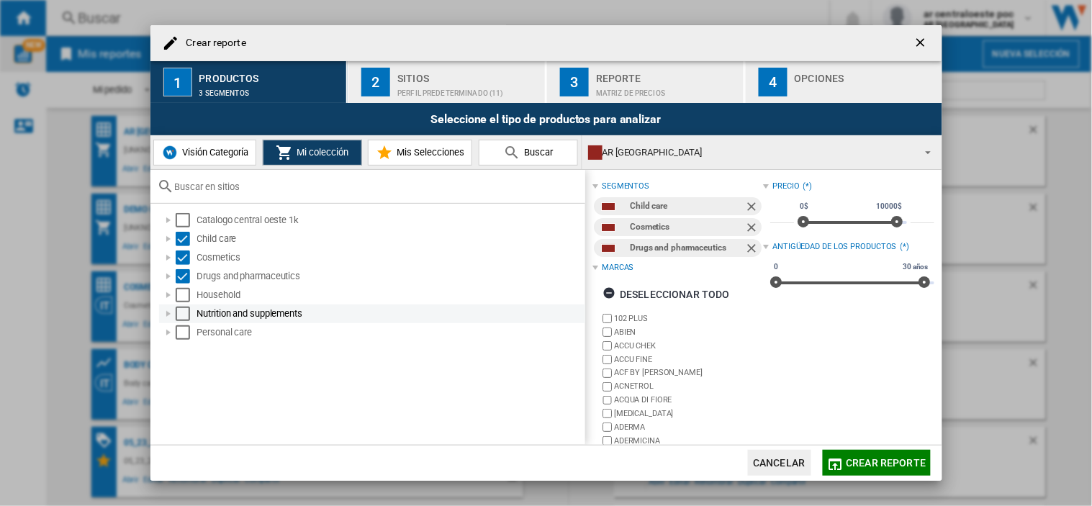
click at [186, 301] on div "Select" at bounding box center [183, 295] width 14 height 14
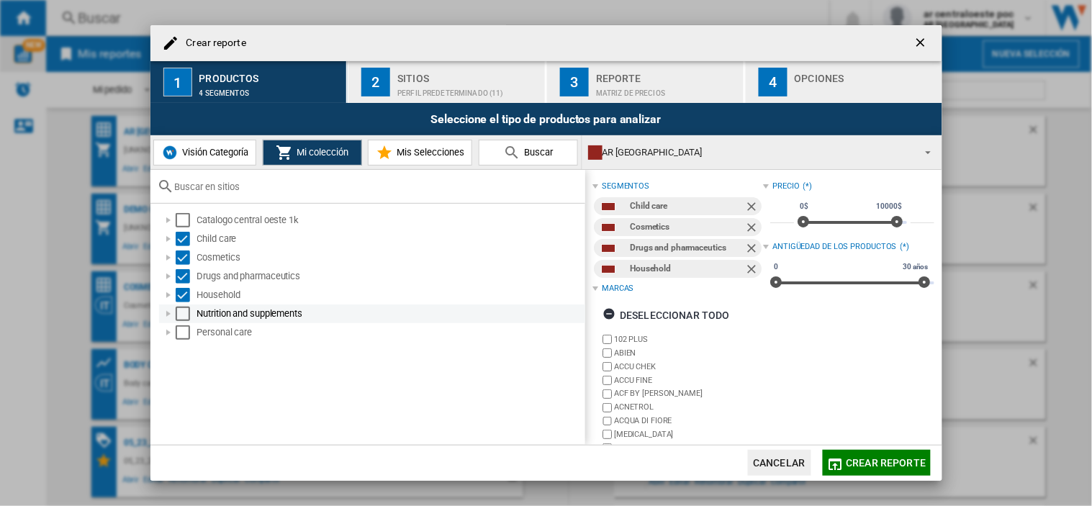
click at [184, 314] on div "Select" at bounding box center [183, 314] width 14 height 14
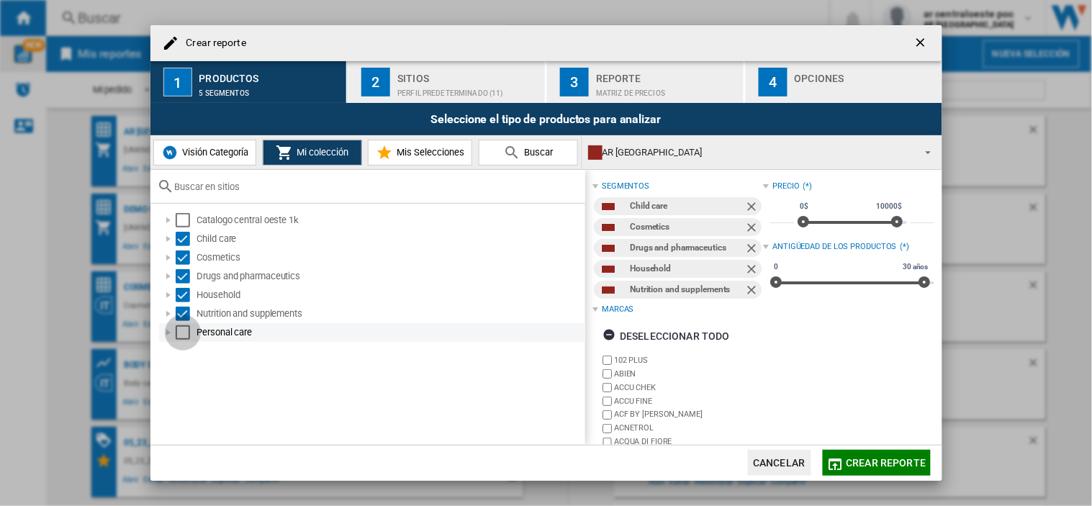
click at [180, 328] on div "Select" at bounding box center [183, 332] width 14 height 14
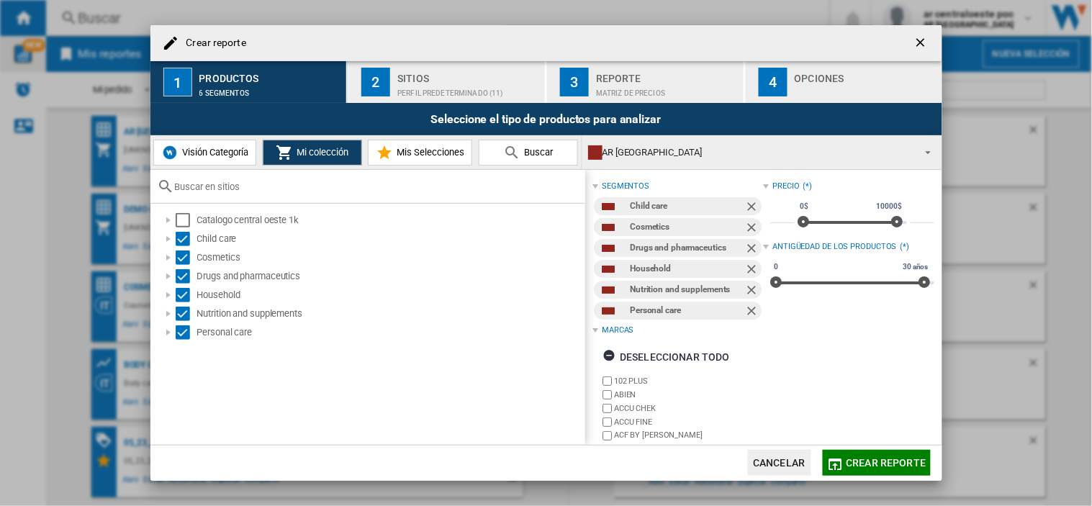
click at [445, 97] on button "2 Sitios Perfil predeterminado (11)" at bounding box center [447, 82] width 198 height 42
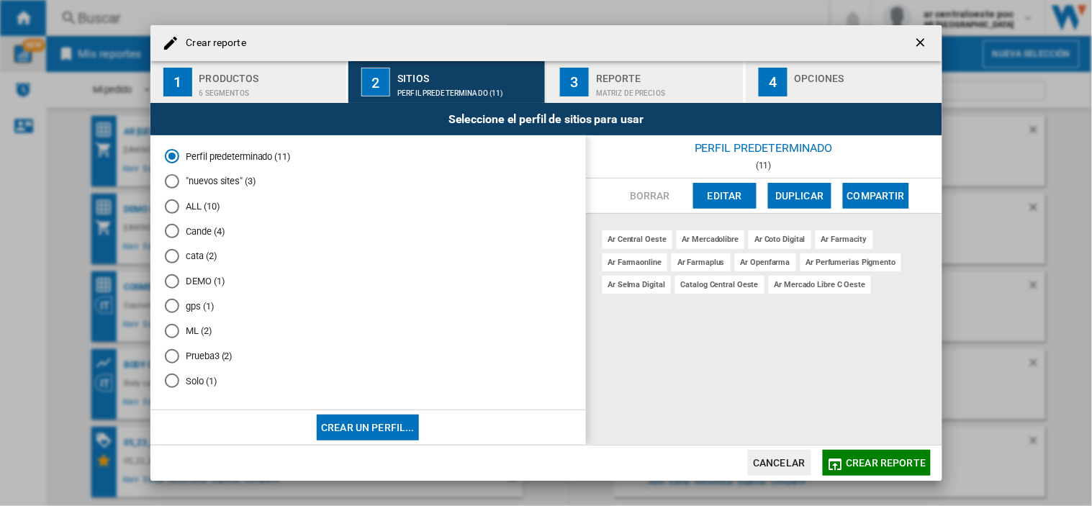
click at [725, 194] on button "Editar" at bounding box center [724, 196] width 63 height 26
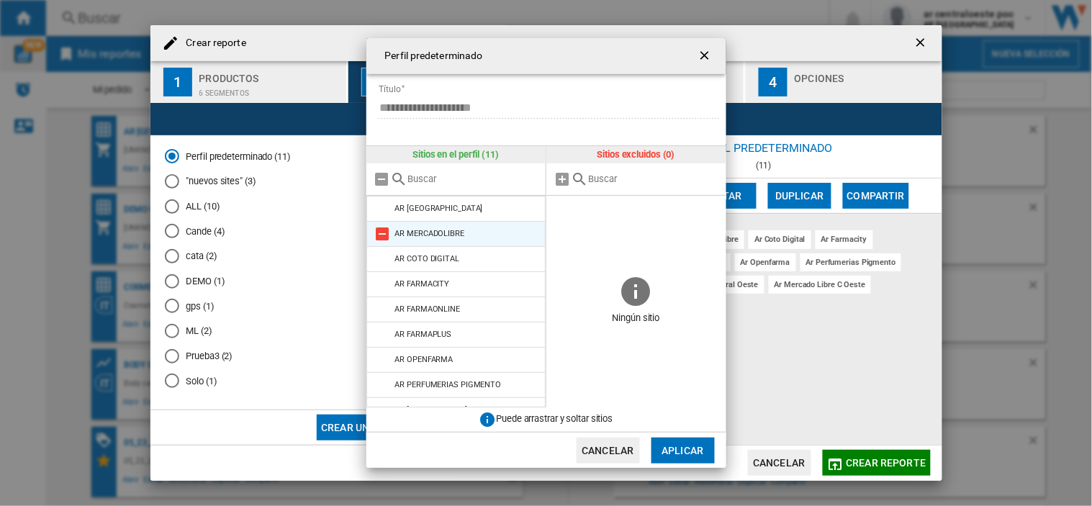
click at [384, 234] on md-icon "{{::title}} {{::getI18NText('BUTTONS.CANCEL')}} ..." at bounding box center [382, 233] width 17 height 17
click at [384, 250] on md-icon "{{::title}} {{::getI18NText('BUTTONS.CANCEL')}} ..." at bounding box center [382, 258] width 17 height 17
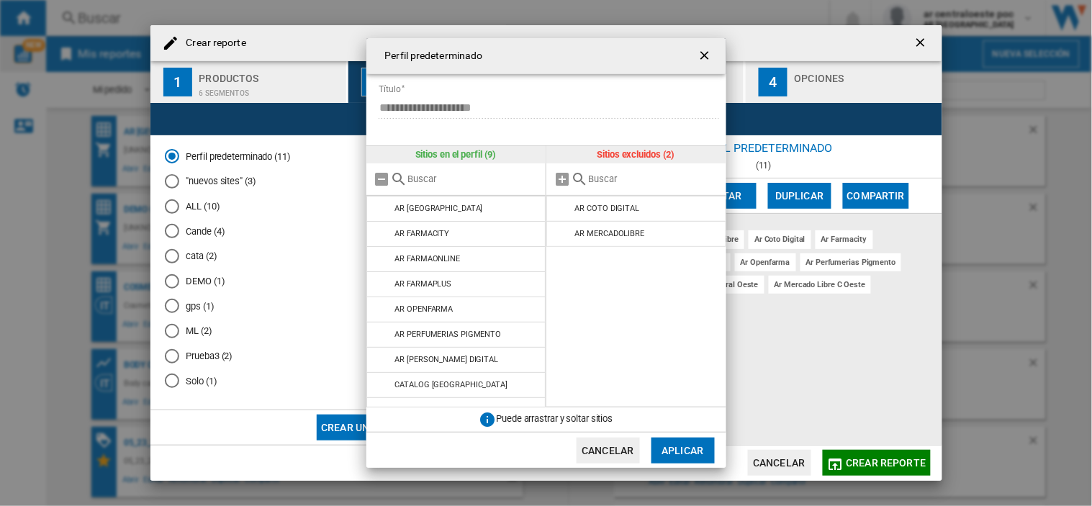
click at [384, 234] on md-icon "{{::title}} {{::getI18NText('BUTTONS.CANCEL')}} ..." at bounding box center [382, 233] width 17 height 17
click at [384, 250] on md-icon "{{::title}} {{::getI18NText('BUTTONS.CANCEL')}} ..." at bounding box center [382, 258] width 17 height 17
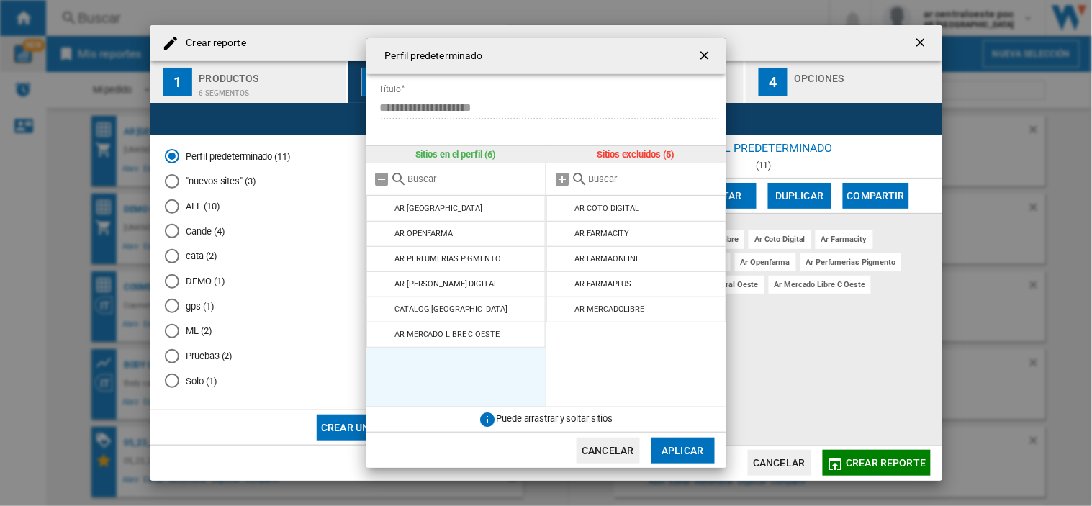
click at [384, 234] on md-icon "{{::title}} {{::getI18NText('BUTTONS.CANCEL')}} ..." at bounding box center [382, 233] width 17 height 17
click at [384, 250] on md-icon "{{::title}} {{::getI18NText('BUTTONS.CANCEL')}} ..." at bounding box center [382, 258] width 17 height 17
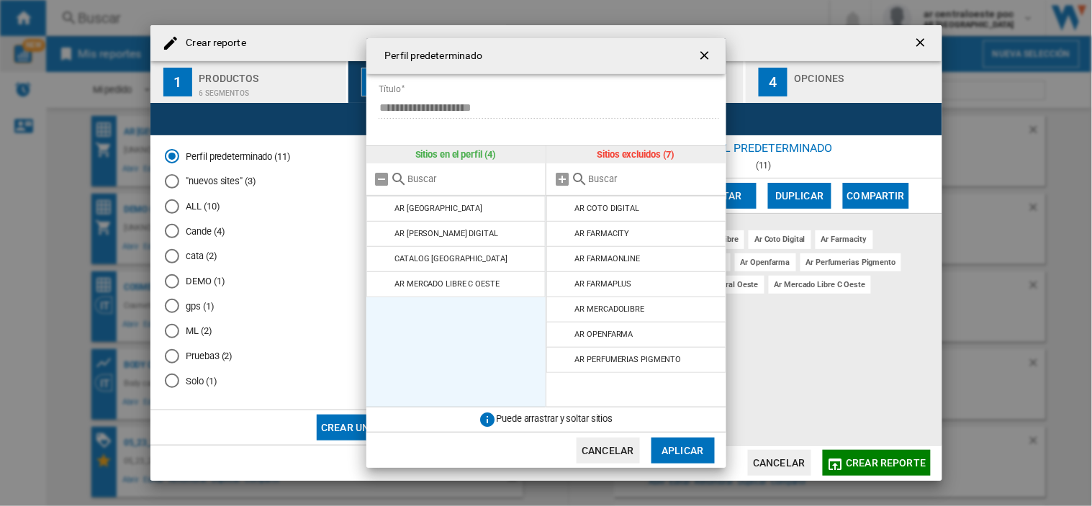
click at [384, 234] on md-icon "{{::title}} {{::getI18NText('BUTTONS.CANCEL')}} ..." at bounding box center [382, 233] width 17 height 17
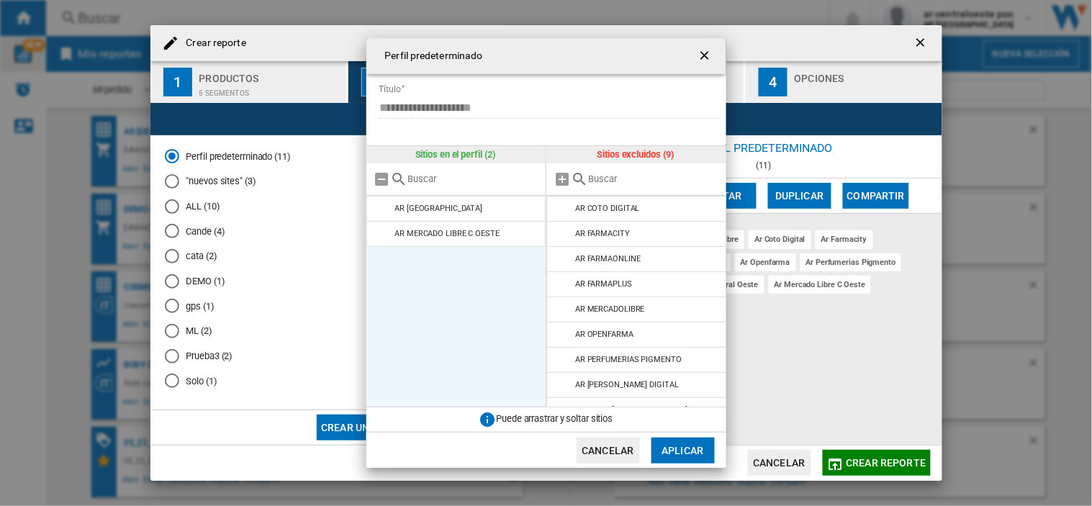
click at [698, 448] on button "Aplicar" at bounding box center [682, 451] width 63 height 26
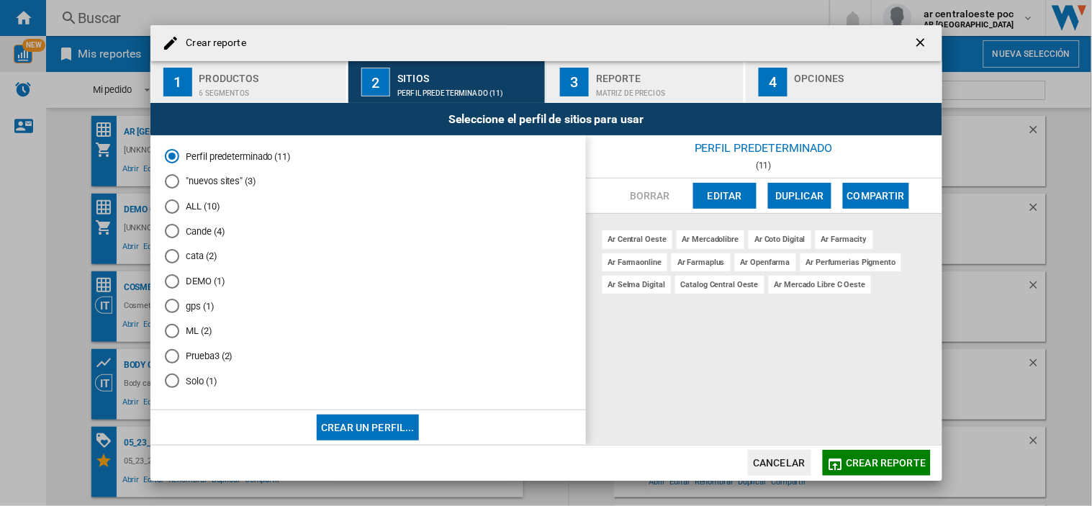
click at [885, 459] on span "Crear reporte" at bounding box center [886, 463] width 80 height 12
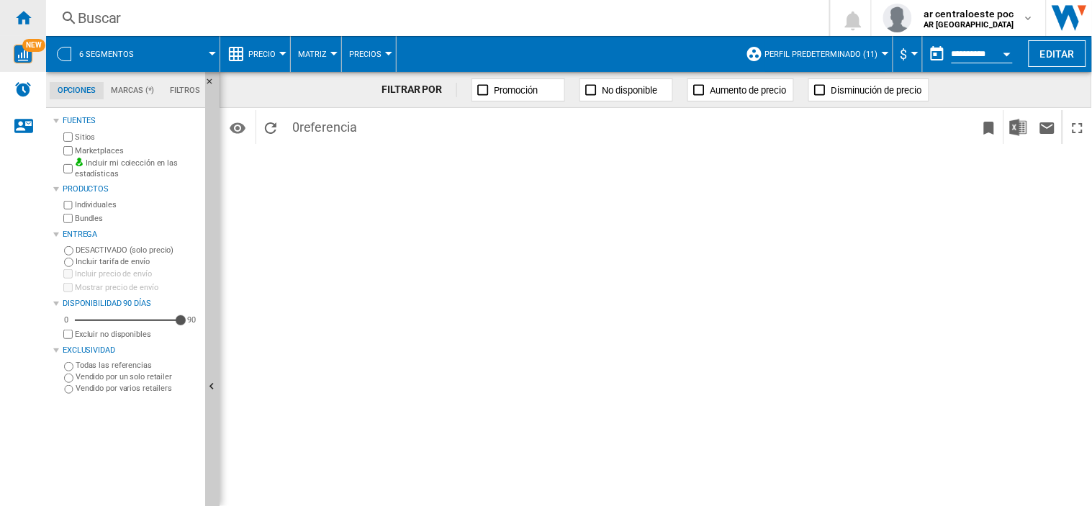
click at [32, 27] on div "Inicio" at bounding box center [23, 18] width 46 height 36
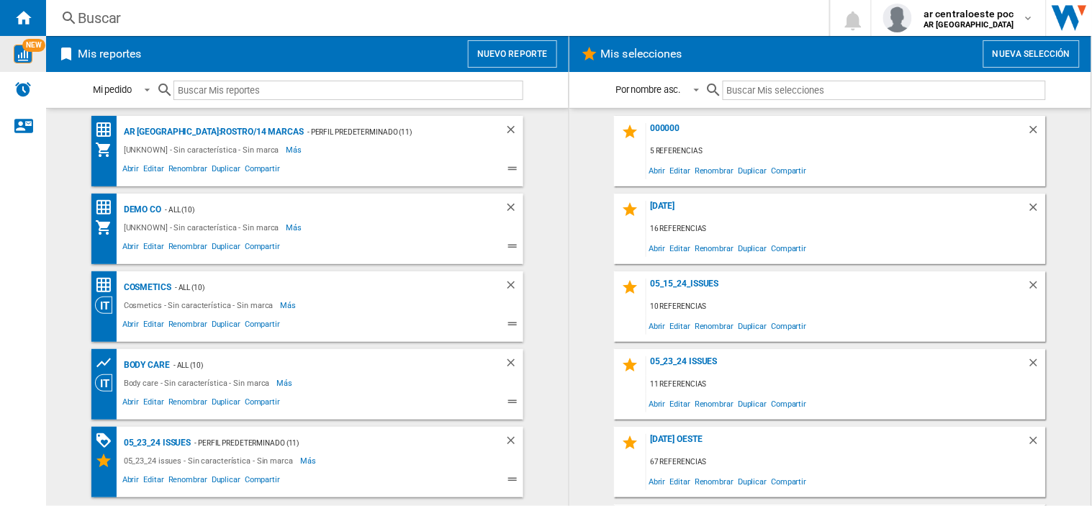
click at [515, 51] on button "Nuevo reporte" at bounding box center [512, 53] width 89 height 27
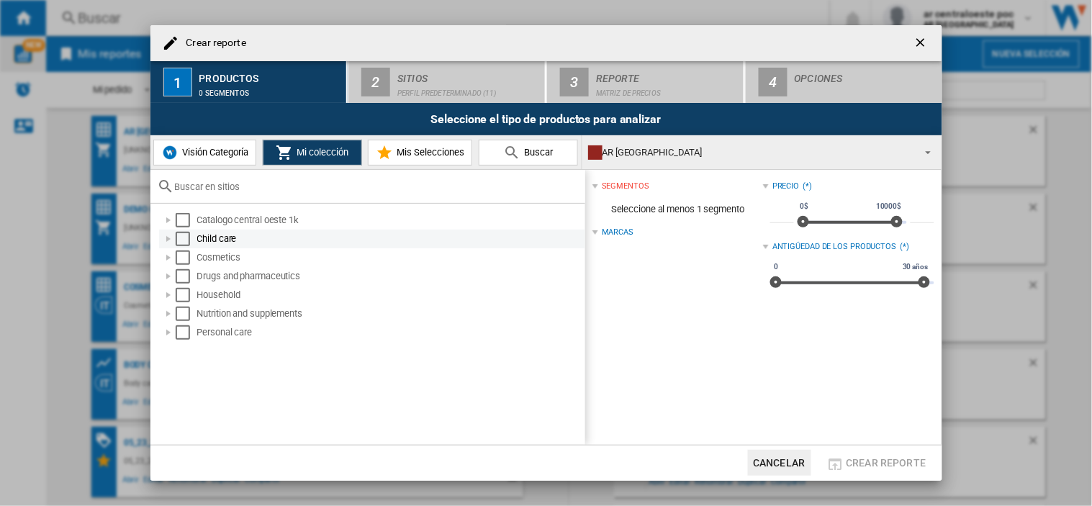
click at [184, 245] on div "Select" at bounding box center [183, 239] width 14 height 14
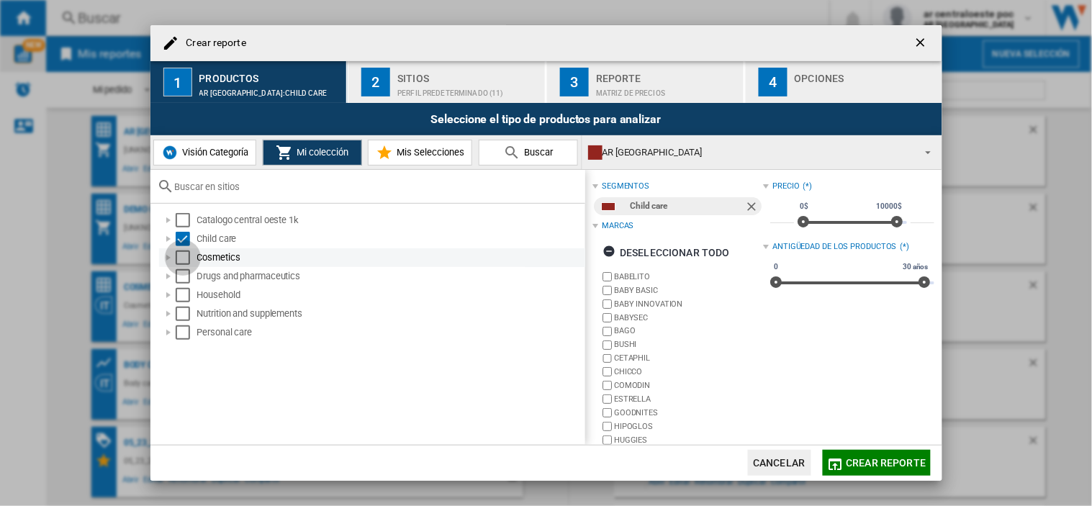
click at [177, 253] on div "Select" at bounding box center [183, 257] width 14 height 14
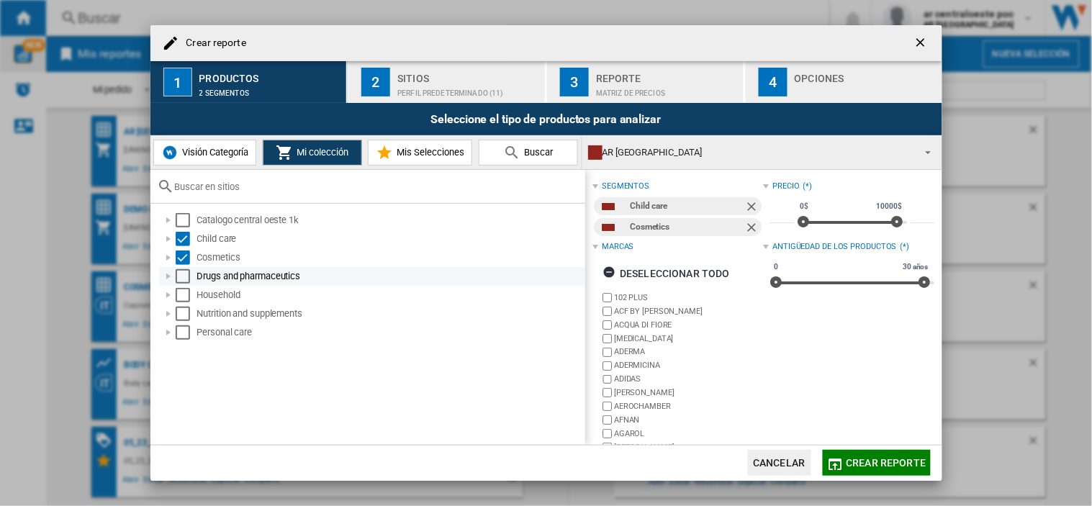
click at [184, 278] on div "Select" at bounding box center [183, 276] width 14 height 14
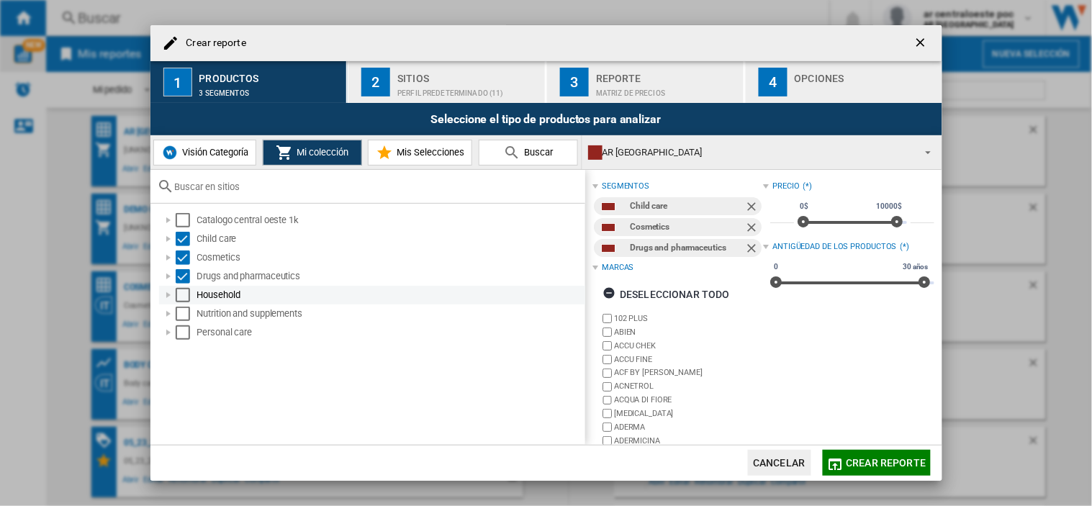
click at [173, 303] on div "Household" at bounding box center [372, 295] width 426 height 19
click at [189, 296] on div "Select" at bounding box center [183, 295] width 14 height 14
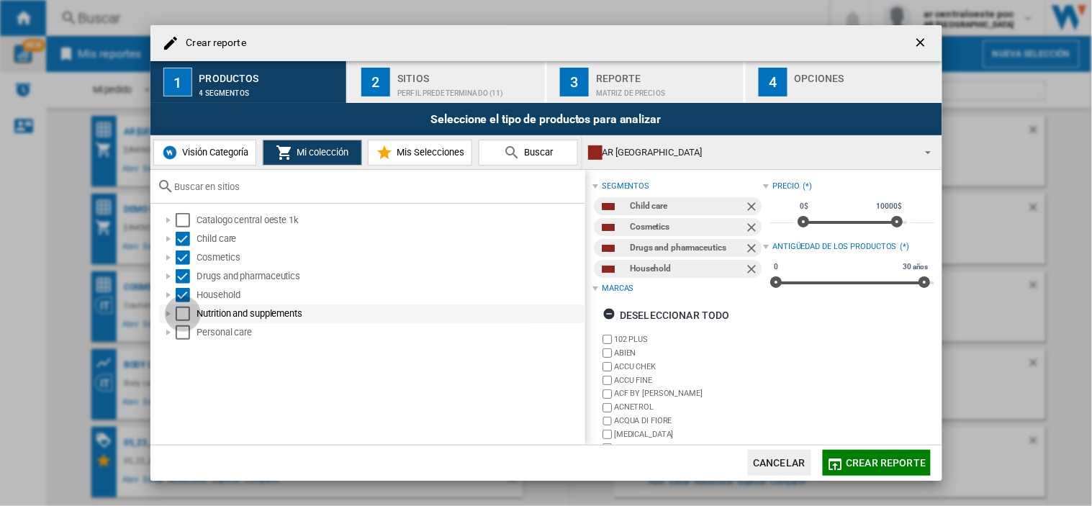
click at [176, 318] on div "Select" at bounding box center [183, 314] width 14 height 14
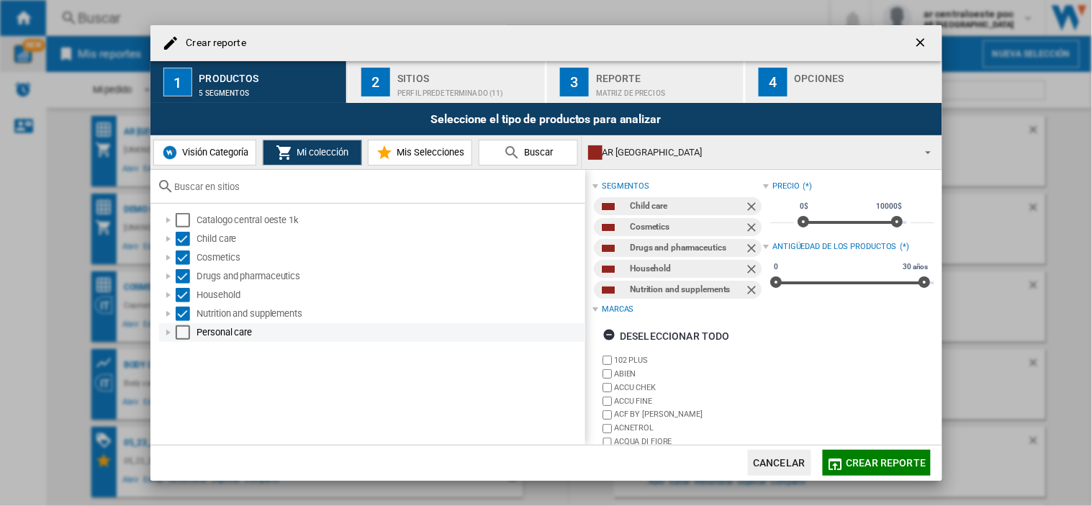
click at [184, 329] on div "Select" at bounding box center [183, 332] width 14 height 14
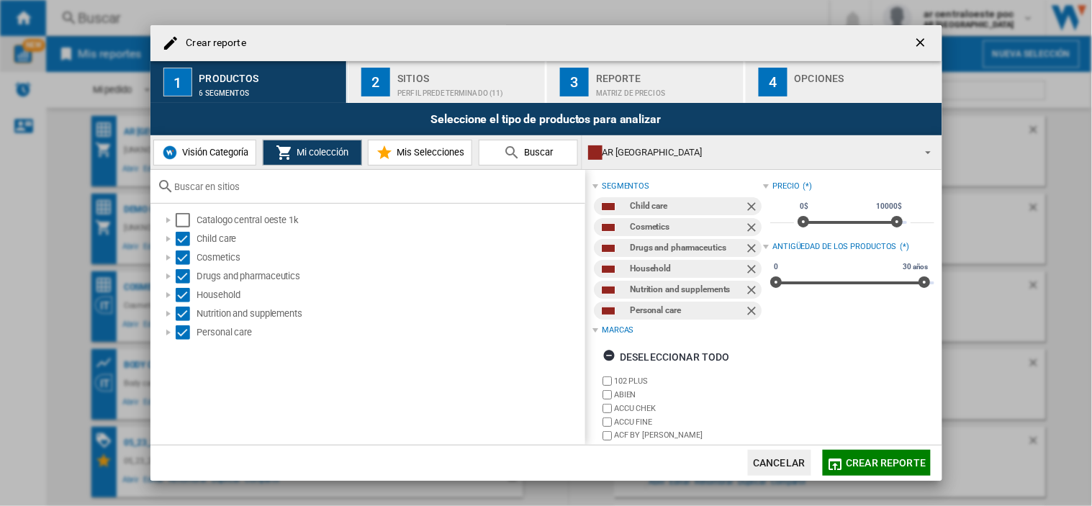
click at [397, 63] on button "2 Sitios Perfil predeterminado (11)" at bounding box center [447, 82] width 198 height 42
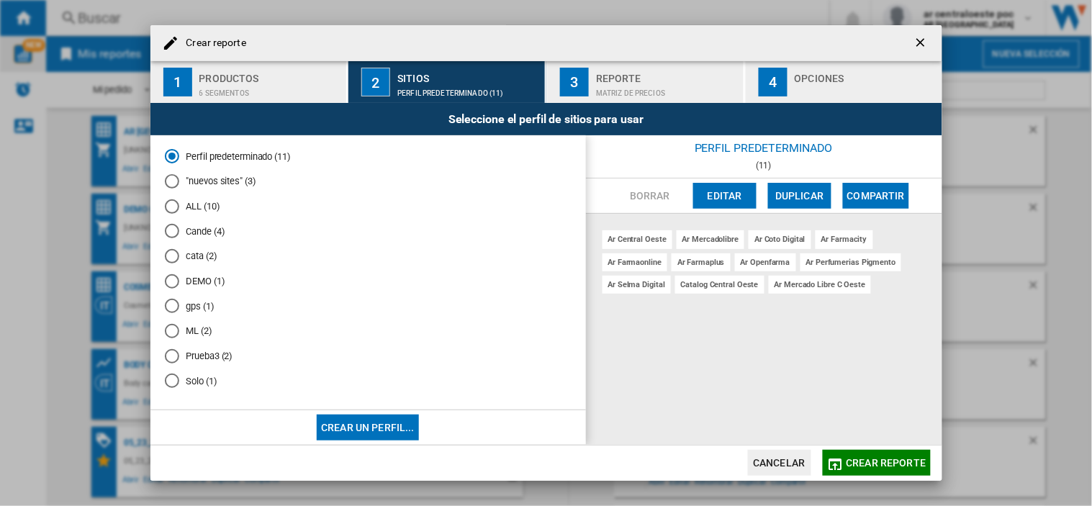
click at [717, 203] on button "Editar" at bounding box center [724, 196] width 63 height 26
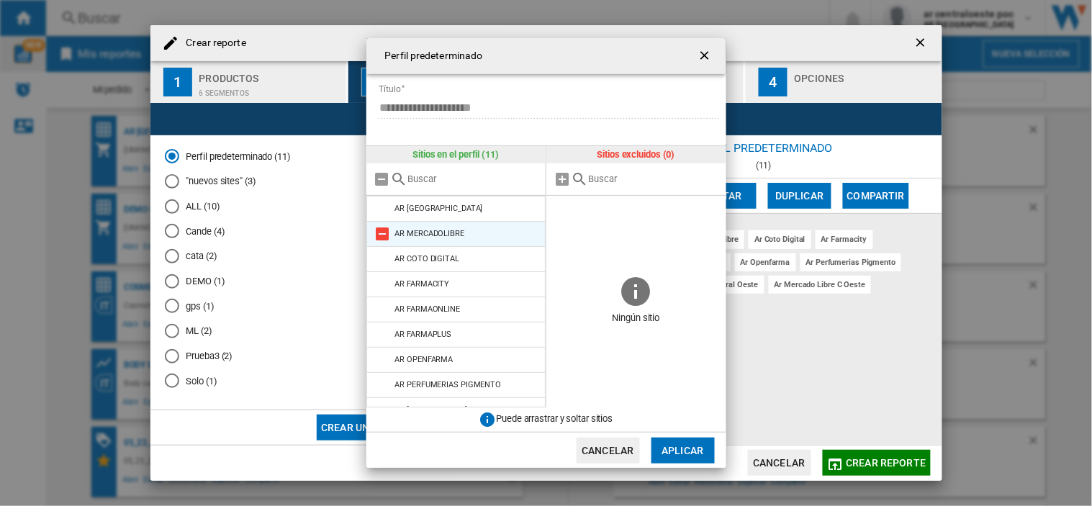
click at [386, 239] on md-icon "{{::title}} {{::getI18NText('BUTTONS.CANCEL')}} ..." at bounding box center [382, 233] width 17 height 17
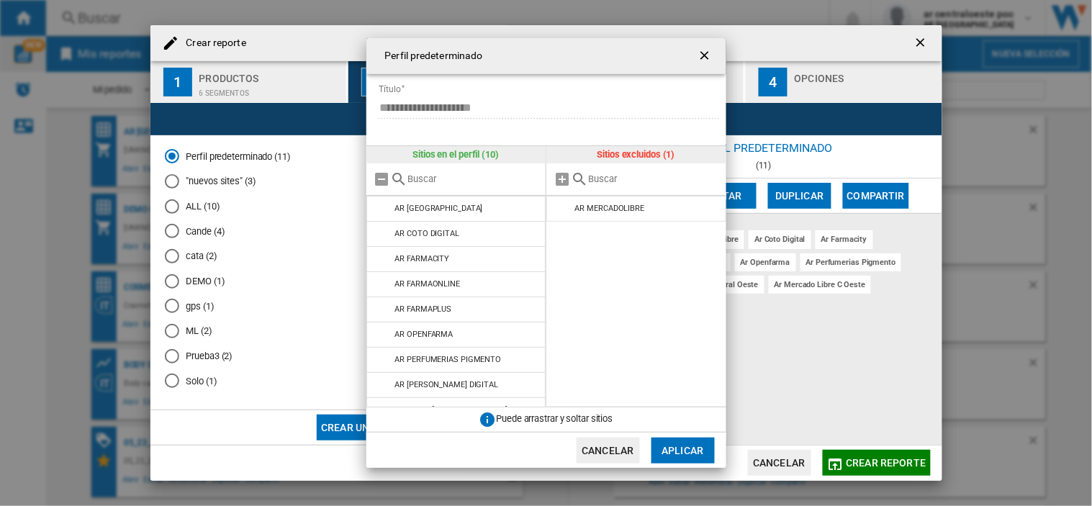
click at [386, 239] on md-icon "{{::title}} {{::getI18NText('BUTTONS.CANCEL')}} ..." at bounding box center [382, 233] width 17 height 17
click at [386, 250] on md-icon "{{::title}} {{::getI18NText('BUTTONS.CANCEL')}} ..." at bounding box center [382, 258] width 17 height 17
click at [386, 239] on md-icon "{{::title}} {{::getI18NText('BUTTONS.CANCEL')}} ..." at bounding box center [382, 233] width 17 height 17
click at [386, 250] on md-icon "{{::title}} {{::getI18NText('BUTTONS.CANCEL')}} ..." at bounding box center [382, 258] width 17 height 17
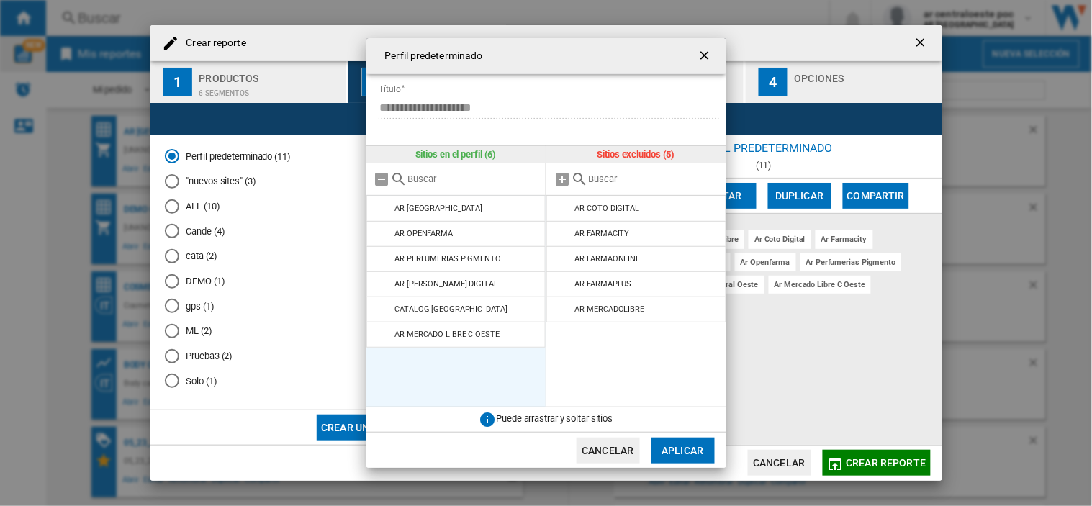
click at [386, 239] on md-icon "{{::title}} {{::getI18NText('BUTTONS.CANCEL')}} ..." at bounding box center [382, 233] width 17 height 17
click at [386, 250] on md-icon "{{::title}} {{::getI18NText('BUTTONS.CANCEL')}} ..." at bounding box center [382, 258] width 17 height 17
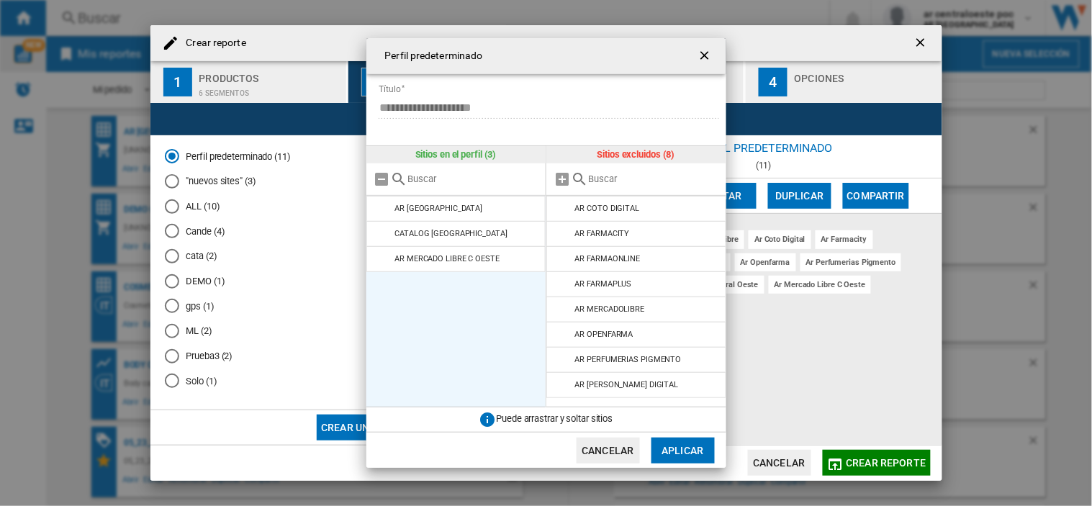
click at [386, 239] on md-icon "{{::title}} {{::getI18NText('BUTTONS.CANCEL')}} ..." at bounding box center [382, 233] width 17 height 17
click at [694, 456] on button "Aplicar" at bounding box center [682, 451] width 63 height 26
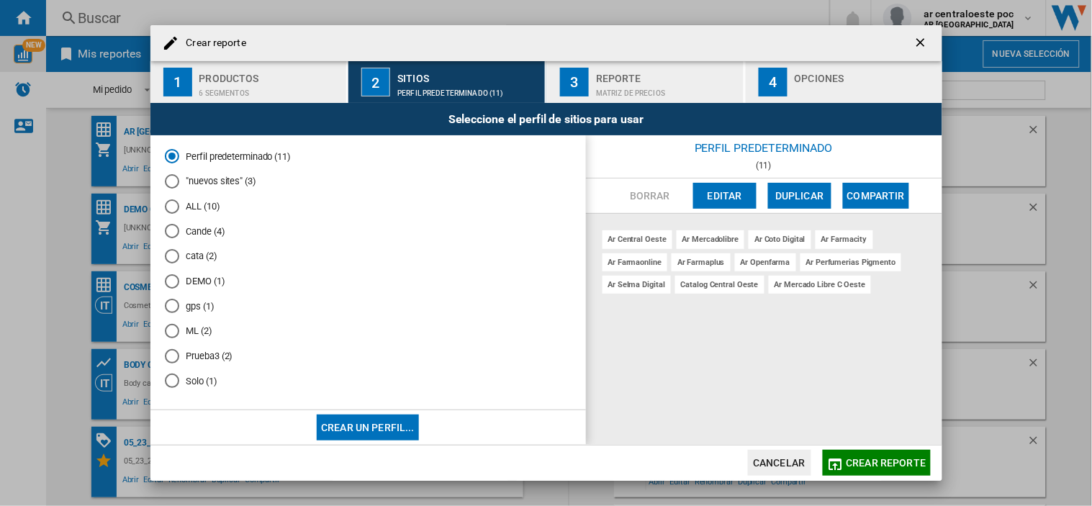
click at [694, 196] on button "Editar" at bounding box center [724, 196] width 63 height 26
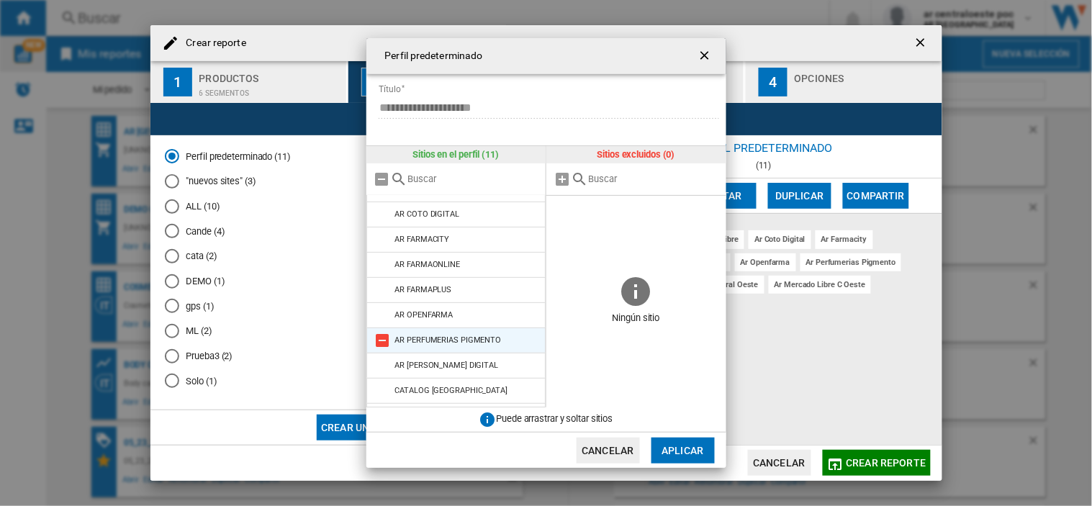
scroll to position [68, 0]
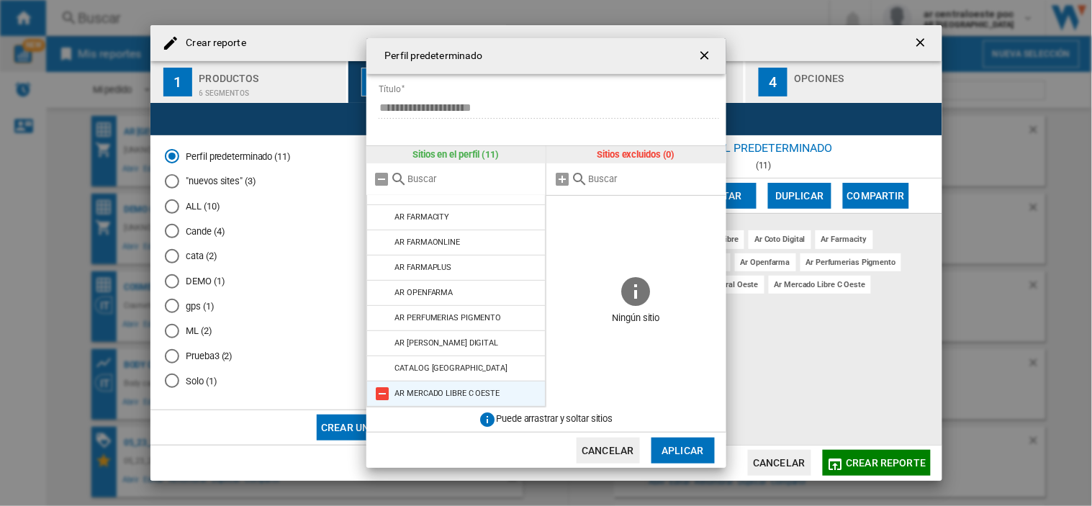
click at [384, 398] on md-icon "{{::title}} {{::getI18NText('BUTTONS.CANCEL')}} ..." at bounding box center [382, 393] width 17 height 17
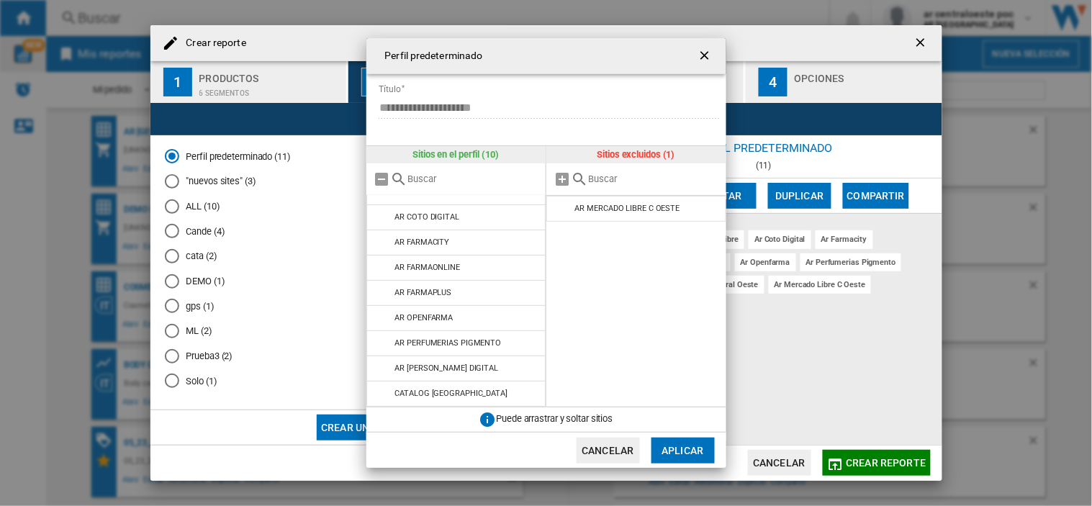
click at [696, 444] on button "Aplicar" at bounding box center [682, 451] width 63 height 26
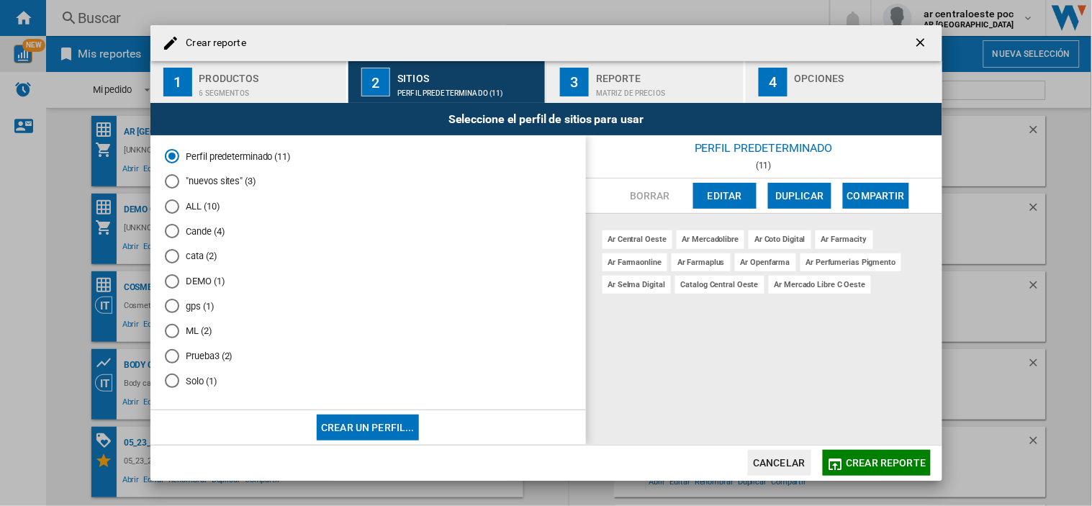
click at [939, 45] on div "Crear reporte" at bounding box center [546, 43] width 792 height 36
click at [925, 41] on ng-md-icon "getI18NText('BUTTONS.CLOSE_DIALOG')" at bounding box center [921, 43] width 17 height 17
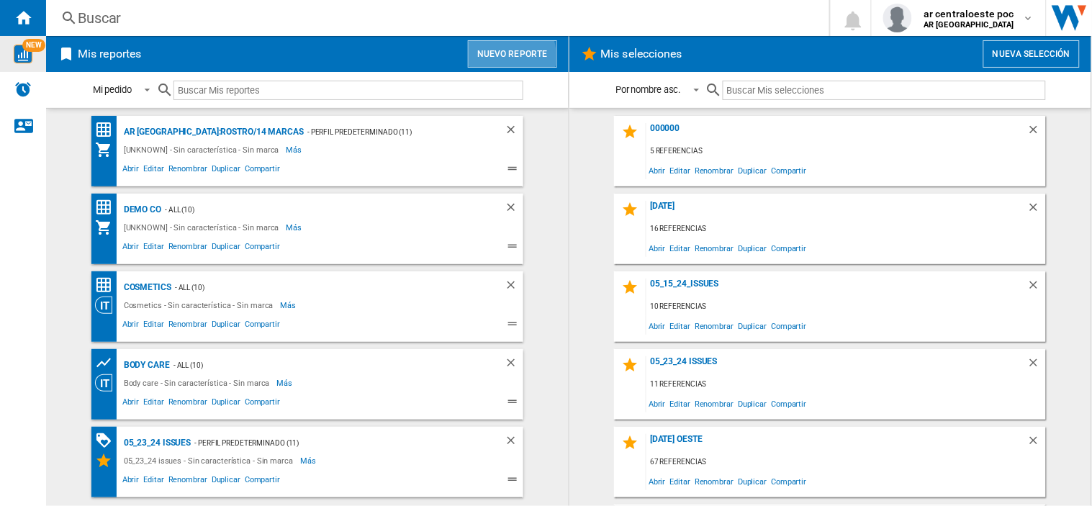
click at [499, 55] on button "Nuevo reporte" at bounding box center [512, 53] width 89 height 27
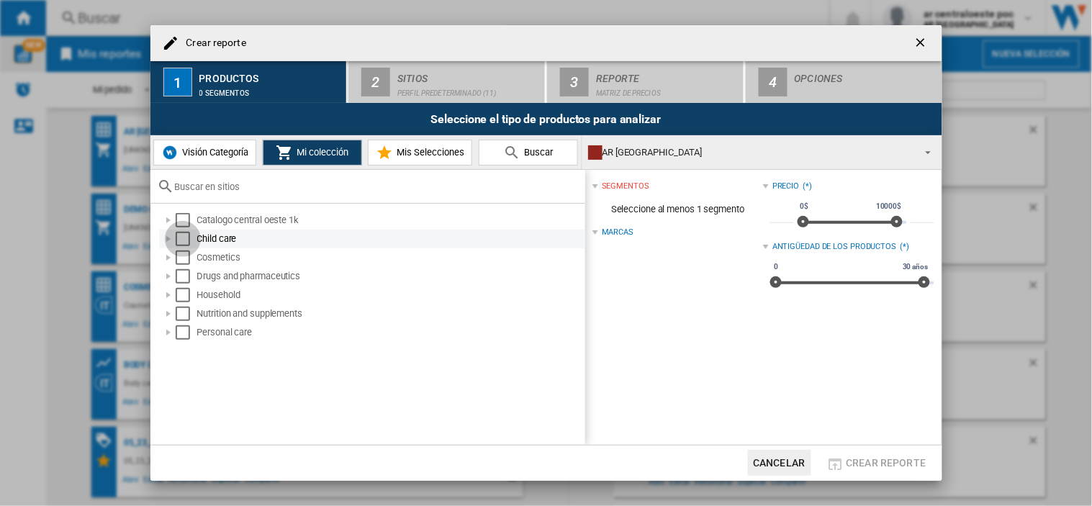
click at [181, 235] on div "Select" at bounding box center [183, 239] width 14 height 14
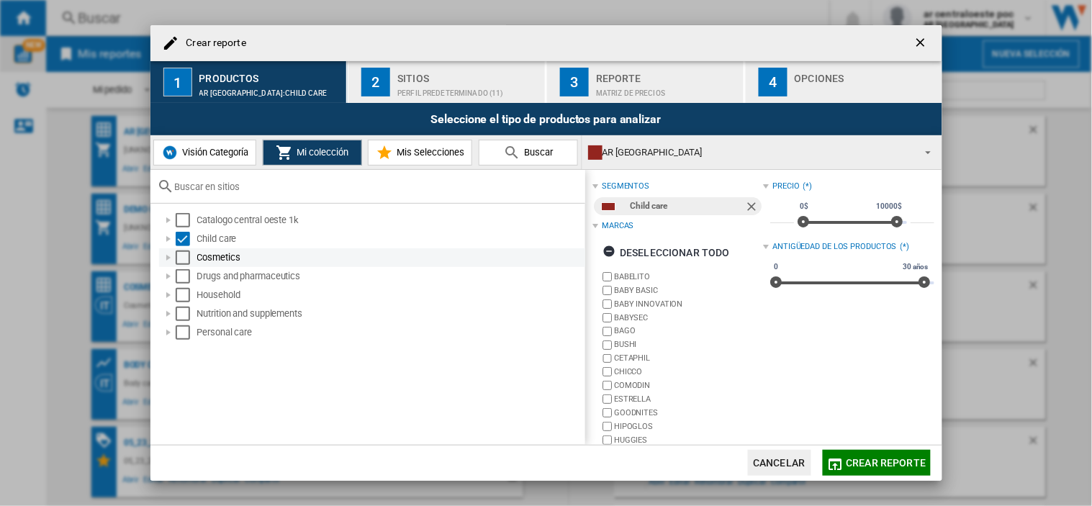
click at [181, 256] on div "Select" at bounding box center [183, 257] width 14 height 14
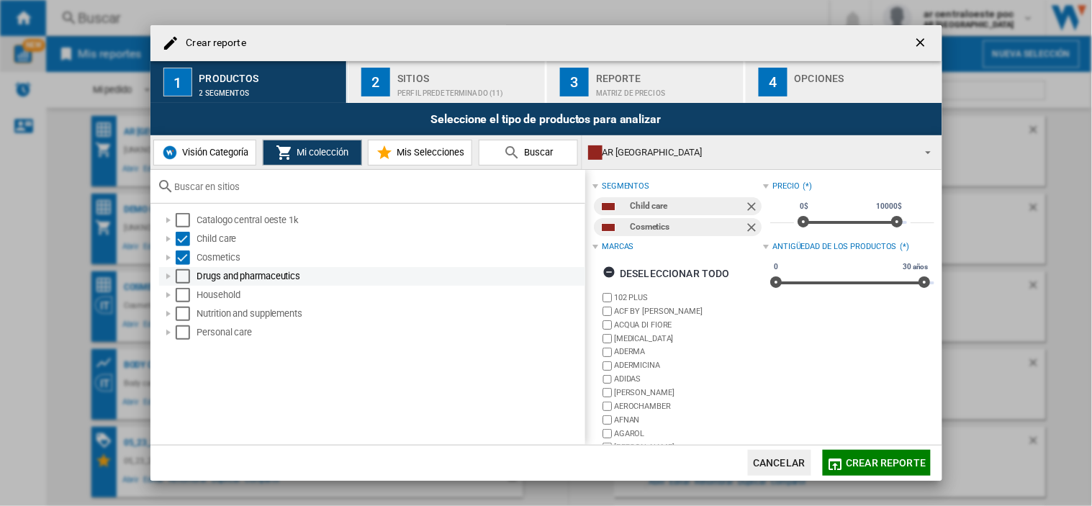
click at [181, 272] on div "Select" at bounding box center [183, 276] width 14 height 14
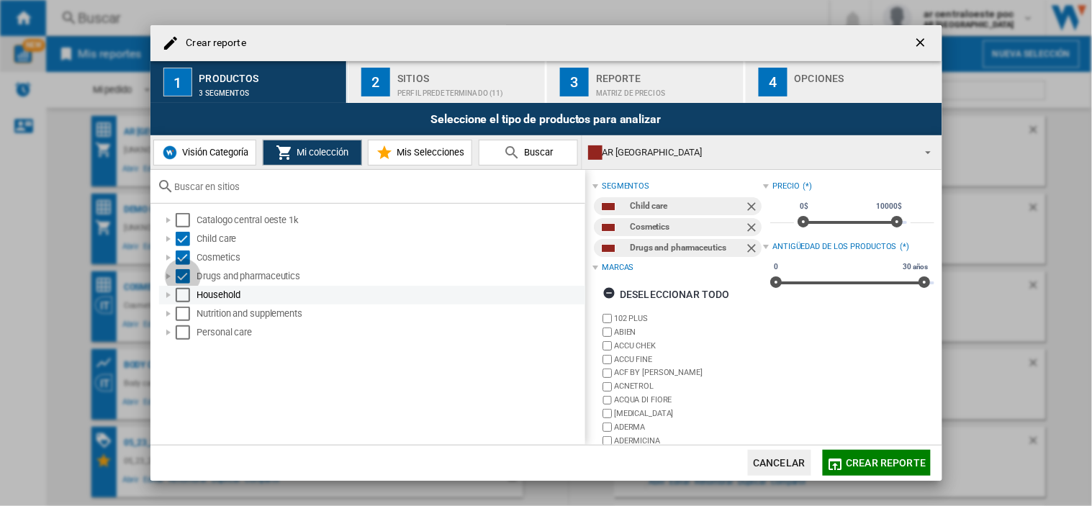
click at [181, 290] on div "Select" at bounding box center [183, 295] width 14 height 14
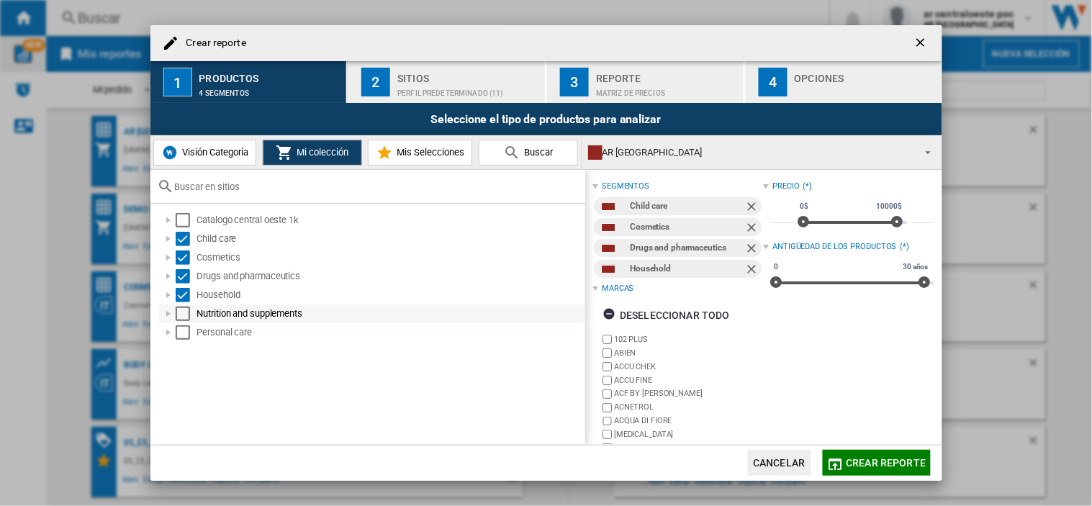
click at [176, 305] on div "Nutrition and supplements" at bounding box center [372, 313] width 426 height 19
click at [177, 317] on div "Select" at bounding box center [183, 314] width 14 height 14
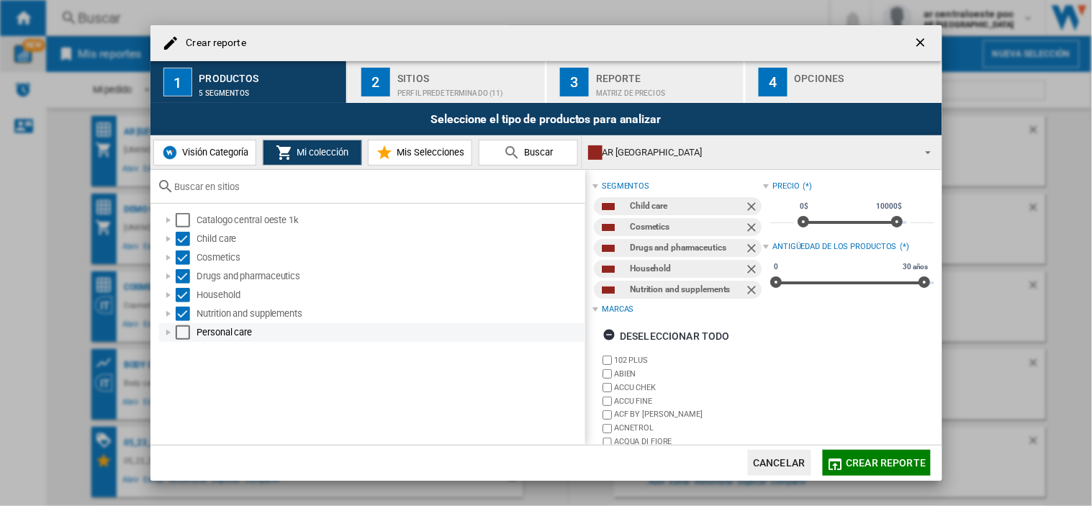
click at [176, 328] on div "Select" at bounding box center [183, 332] width 14 height 14
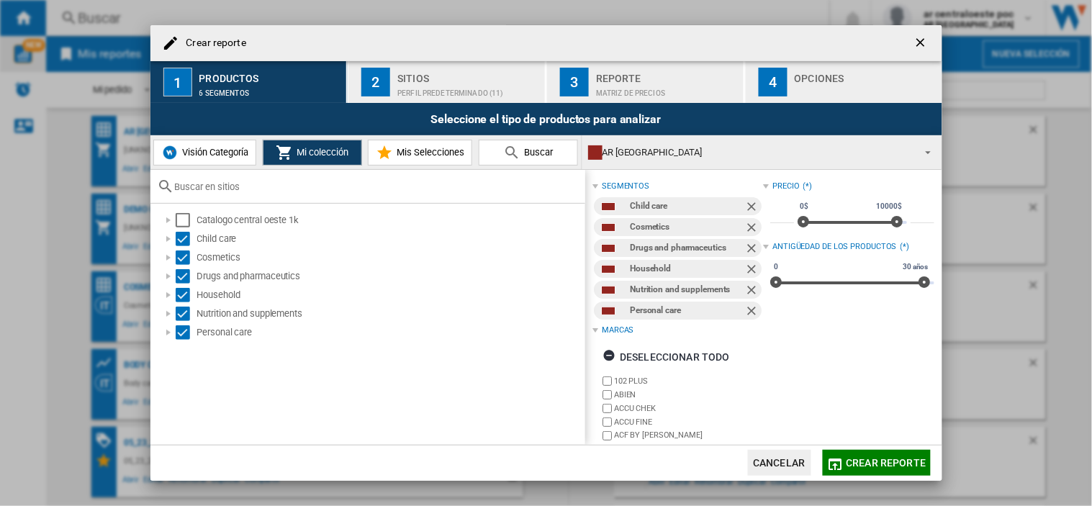
click at [443, 75] on div "Sitios" at bounding box center [468, 74] width 142 height 15
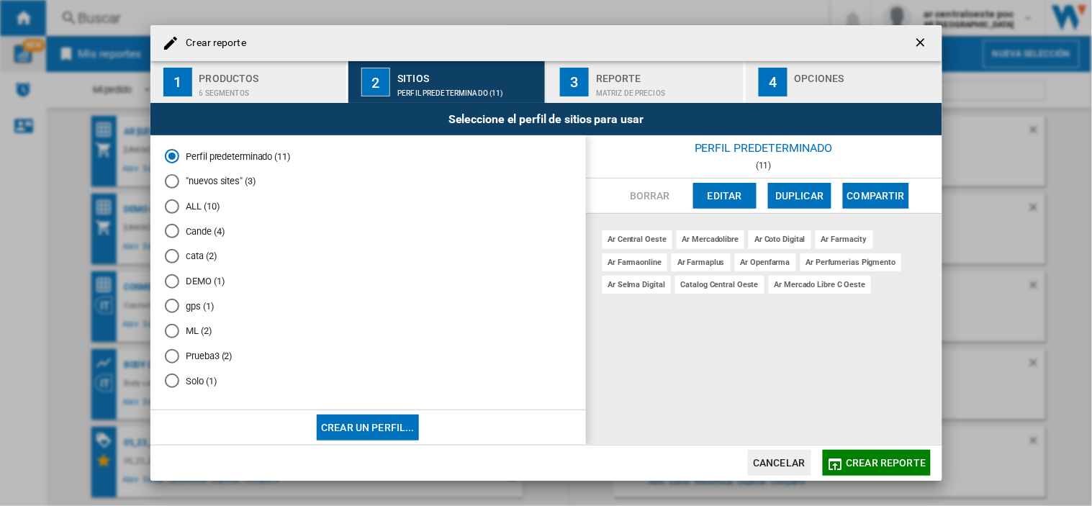
click at [723, 202] on button "Editar" at bounding box center [724, 196] width 63 height 26
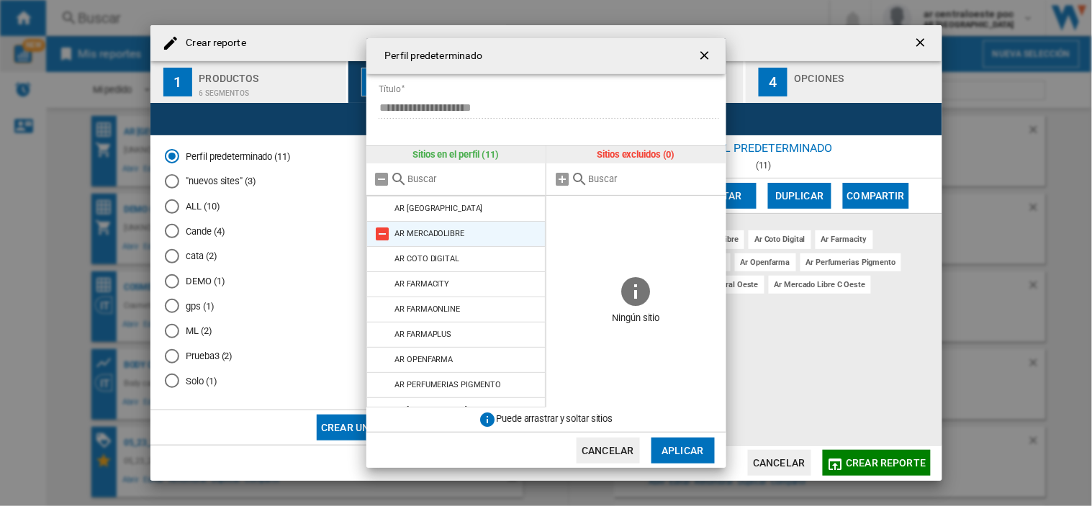
click at [386, 234] on md-icon "{{::title}} {{::getI18NText('BUTTONS.CANCEL')}} ..." at bounding box center [382, 233] width 17 height 17
click at [386, 250] on md-icon "{{::title}} {{::getI18NText('BUTTONS.CANCEL')}} ..." at bounding box center [382, 258] width 17 height 17
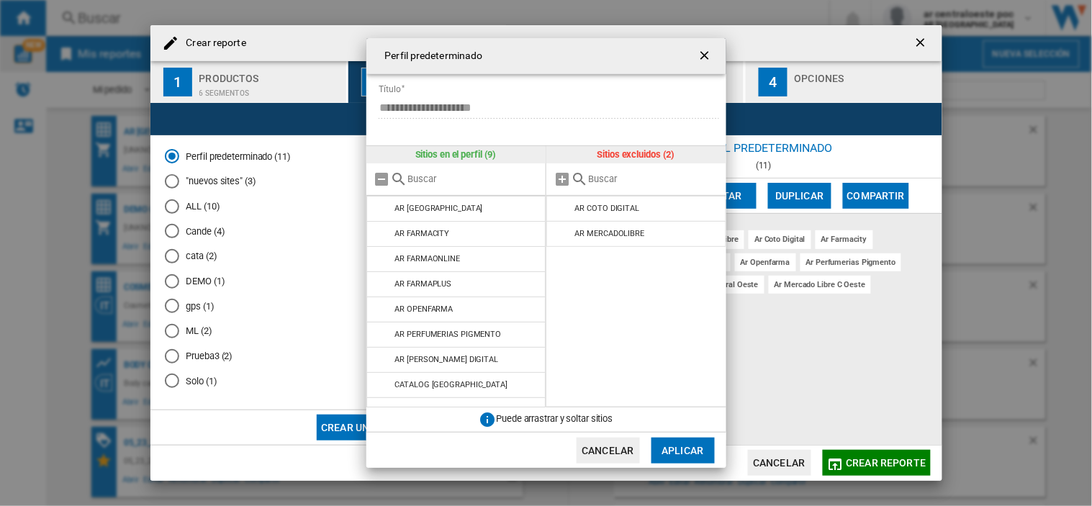
click at [386, 234] on md-icon "{{::title}} {{::getI18NText('BUTTONS.CANCEL')}} ..." at bounding box center [382, 233] width 17 height 17
click at [386, 250] on md-icon "{{::title}} {{::getI18NText('BUTTONS.CANCEL')}} ..." at bounding box center [382, 258] width 17 height 17
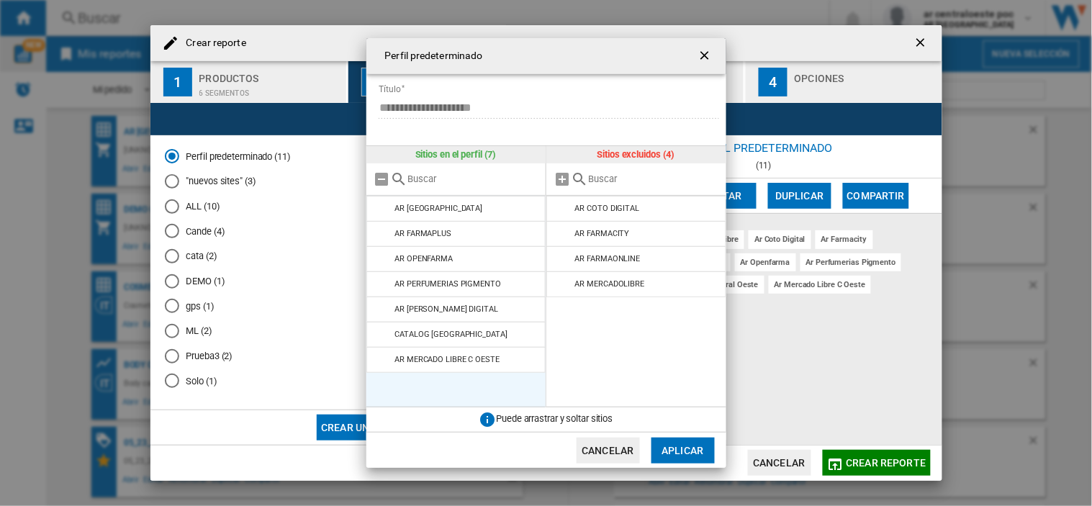
click at [386, 234] on md-icon "{{::title}} {{::getI18NText('BUTTONS.CANCEL')}} ..." at bounding box center [382, 233] width 17 height 17
click at [386, 250] on md-icon "{{::title}} {{::getI18NText('BUTTONS.CANCEL')}} ..." at bounding box center [382, 258] width 17 height 17
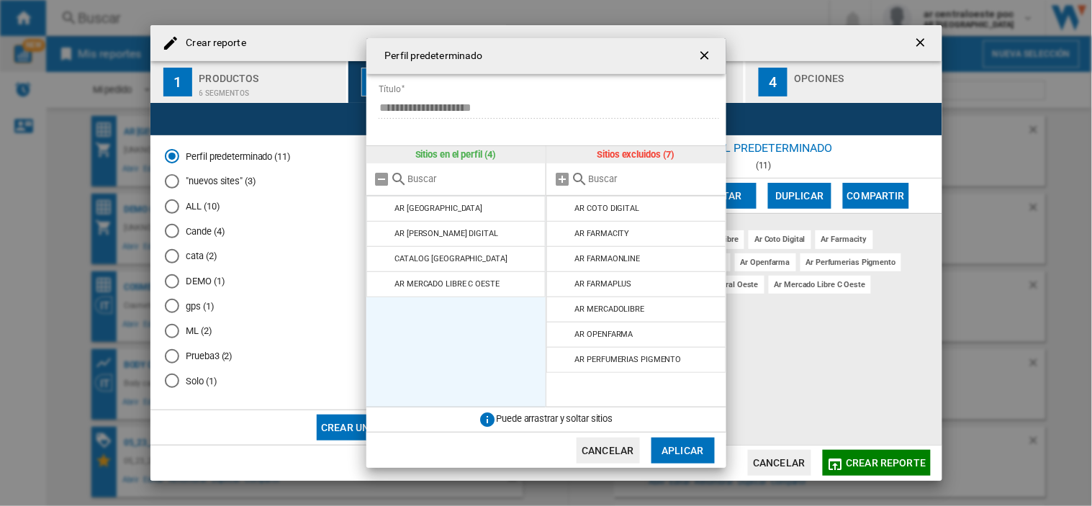
click at [386, 234] on md-icon "{{::title}} {{::getI18NText('BUTTONS.CANCEL')}} ..." at bounding box center [382, 233] width 17 height 17
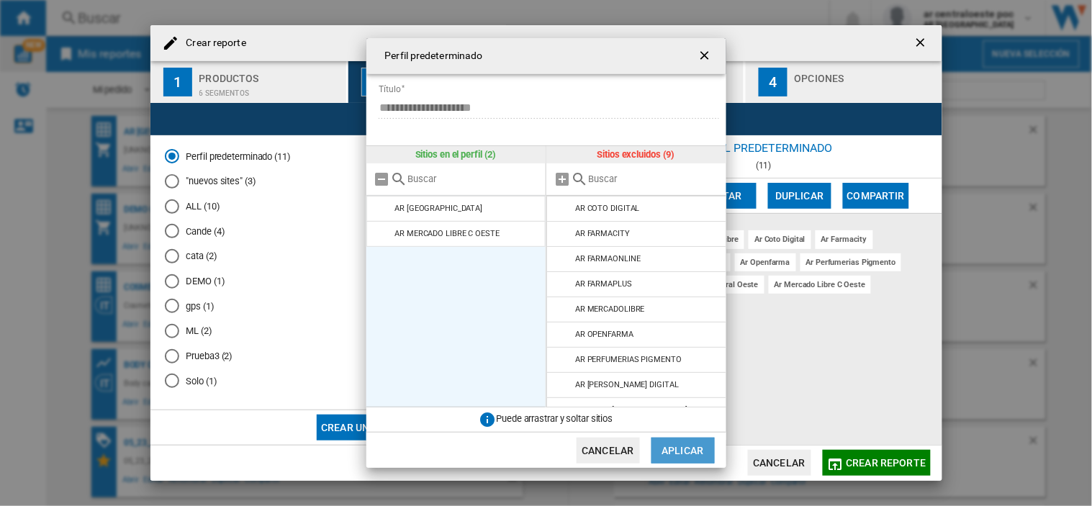
click at [687, 438] on button "Aplicar" at bounding box center [682, 451] width 63 height 26
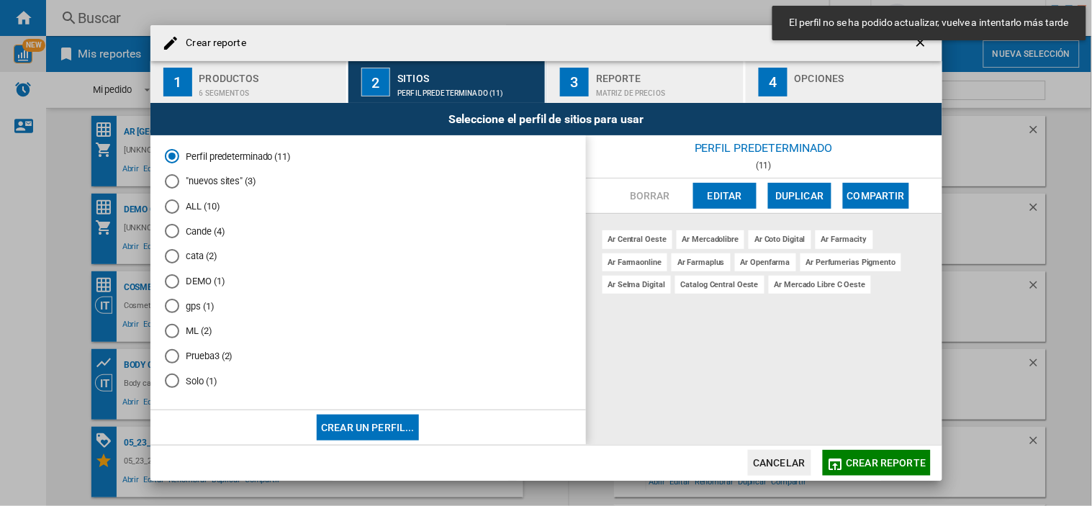
click at [923, 44] on md-toast "El perfil no se ha podido actualizar, vuelve a intentarlo más tarde" at bounding box center [928, 23] width 325 height 46
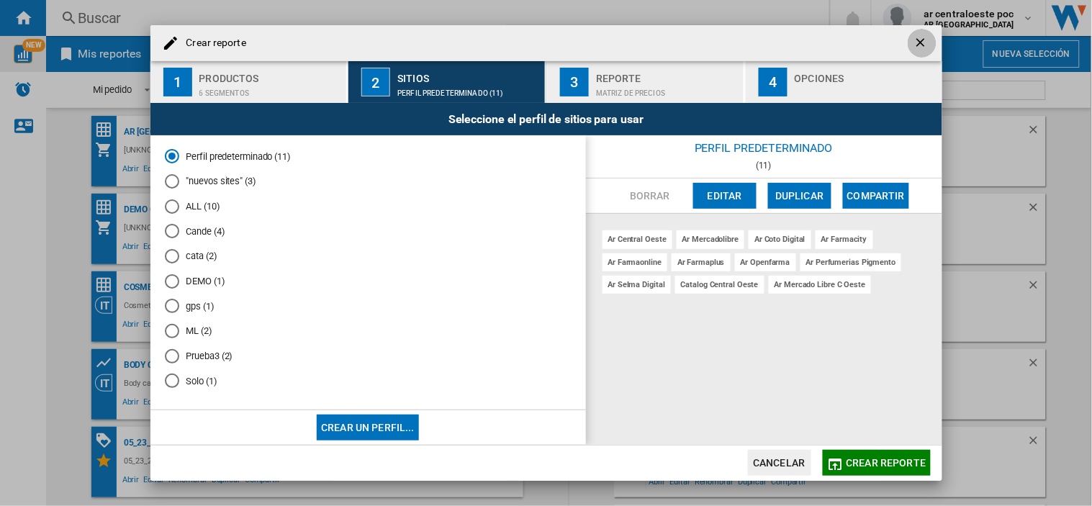
click at [912, 48] on button "button" at bounding box center [921, 43] width 29 height 29
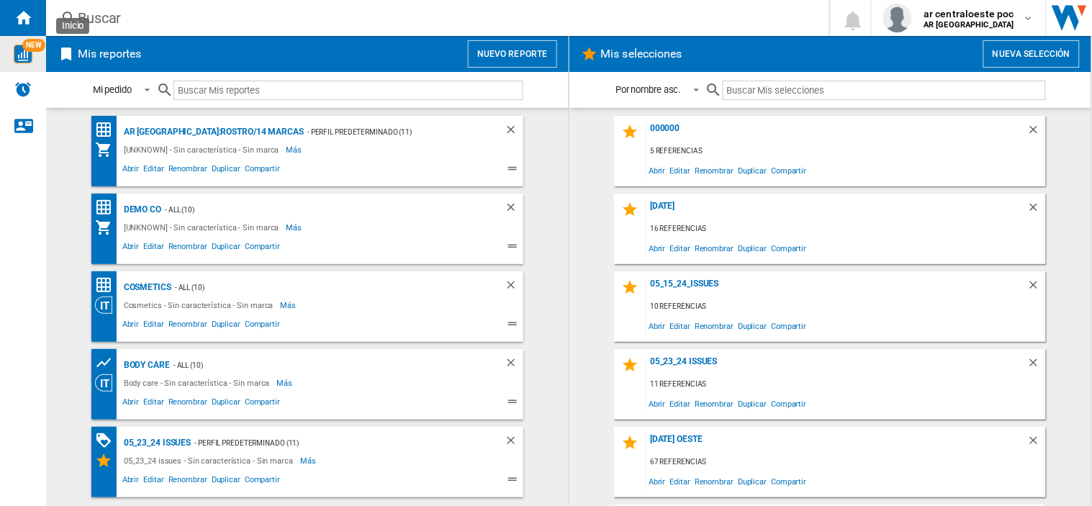
drag, startPoint x: 27, startPoint y: 17, endPoint x: 1041, endPoint y: 37, distance: 1014.1
click at [34, 18] on div "Inicio" at bounding box center [23, 18] width 46 height 36
click at [995, 23] on b "AR [GEOGRAPHIC_DATA]" at bounding box center [968, 24] width 91 height 9
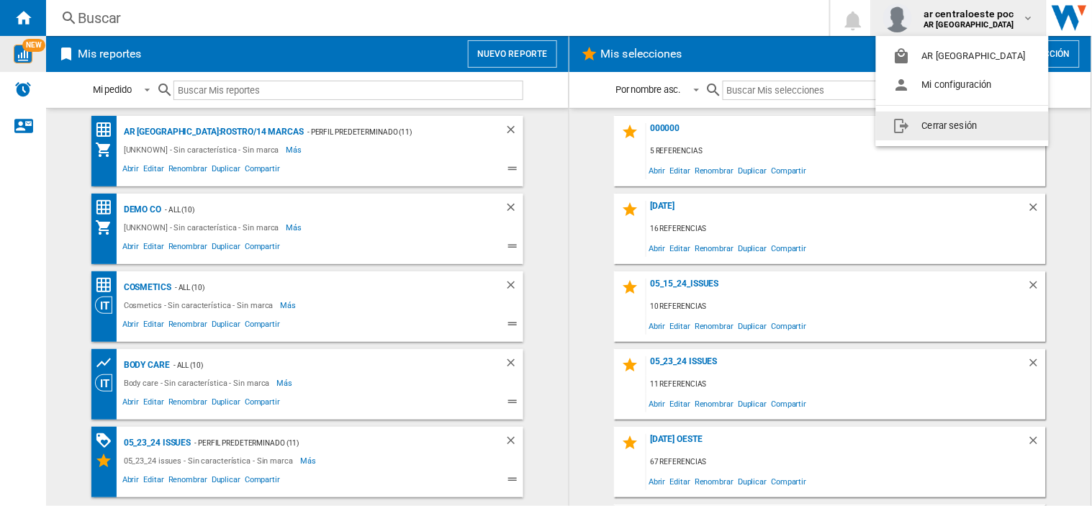
click at [946, 124] on button "Cerrar sesión" at bounding box center [962, 126] width 173 height 29
